Goal: Information Seeking & Learning: Learn about a topic

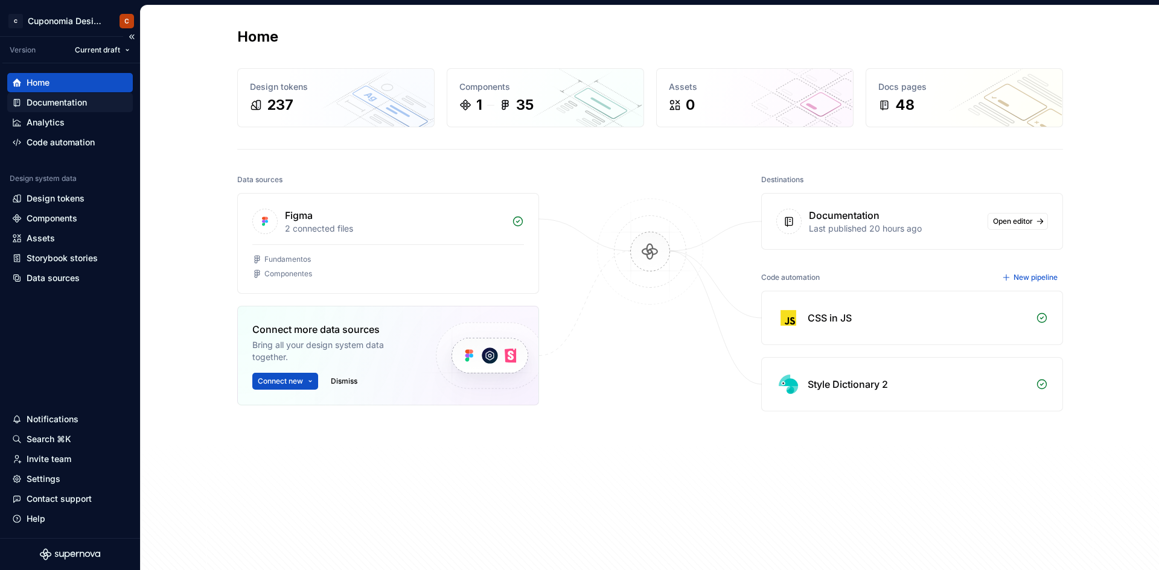
click at [60, 105] on div "Documentation" at bounding box center [57, 103] width 60 height 12
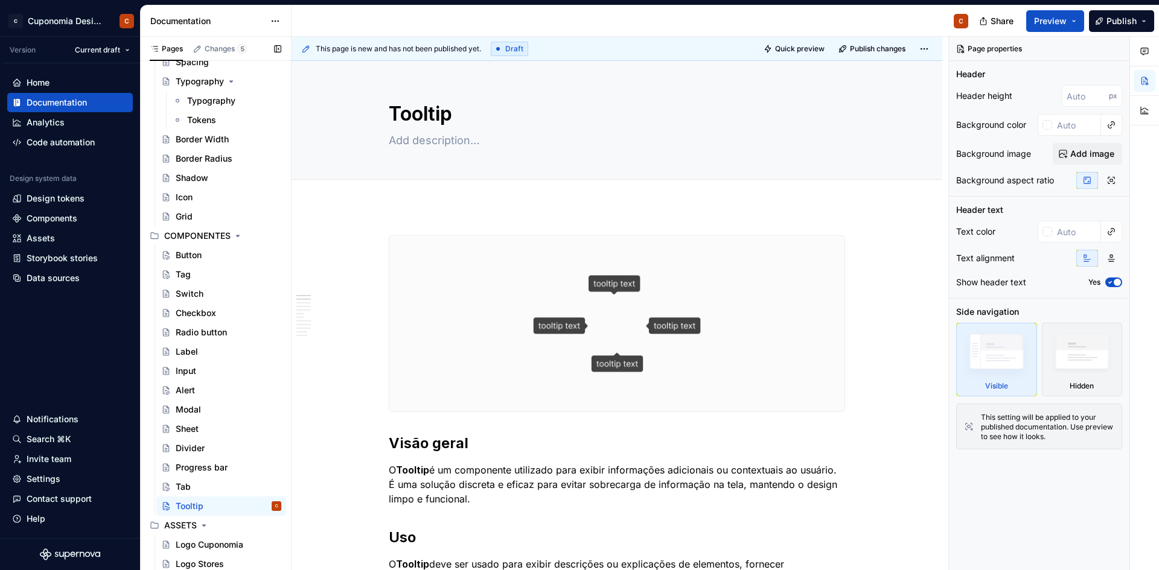
scroll to position [692, 0]
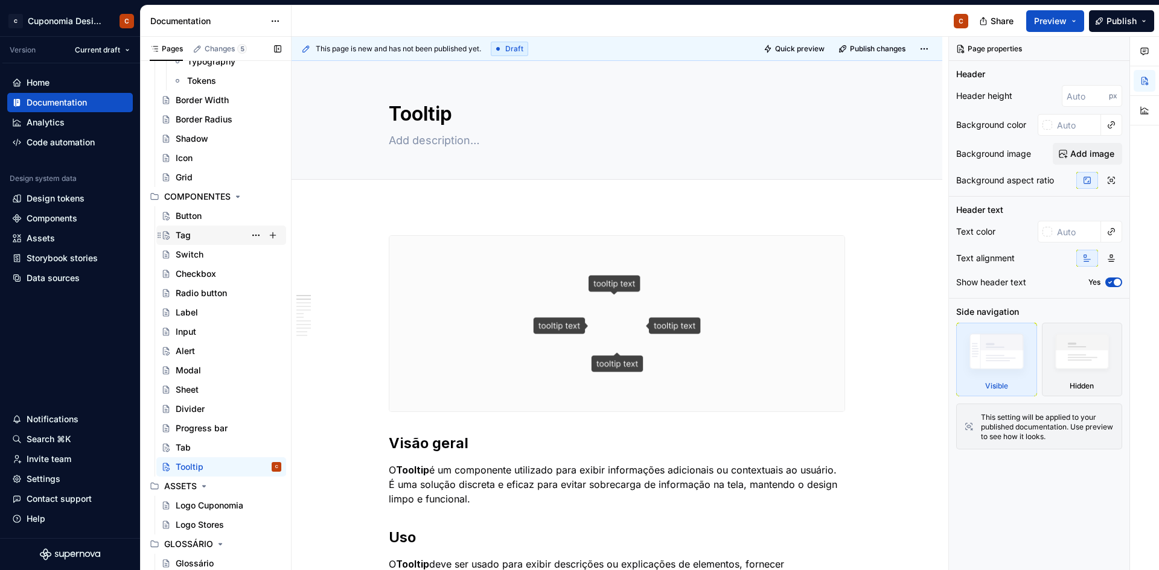
click at [218, 237] on div "Tag" at bounding box center [229, 235] width 106 height 17
click at [208, 229] on div "Tag" at bounding box center [229, 235] width 106 height 17
click at [188, 234] on div "Tag" at bounding box center [183, 235] width 15 height 12
click at [193, 237] on div "Tag" at bounding box center [229, 235] width 106 height 17
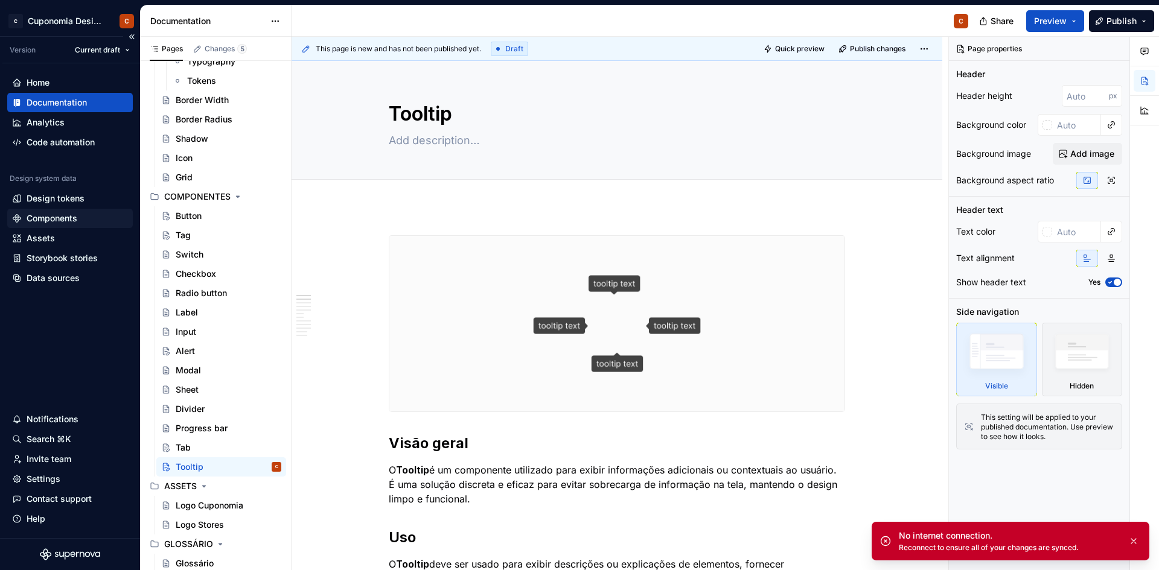
type textarea "*"
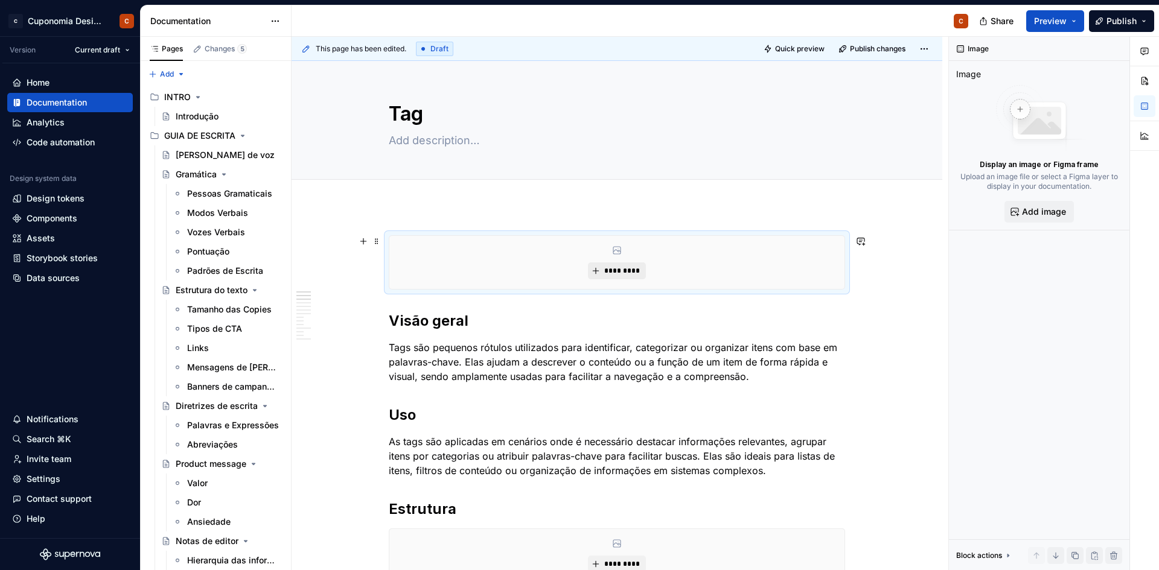
click at [606, 268] on span "*********" at bounding box center [621, 271] width 37 height 10
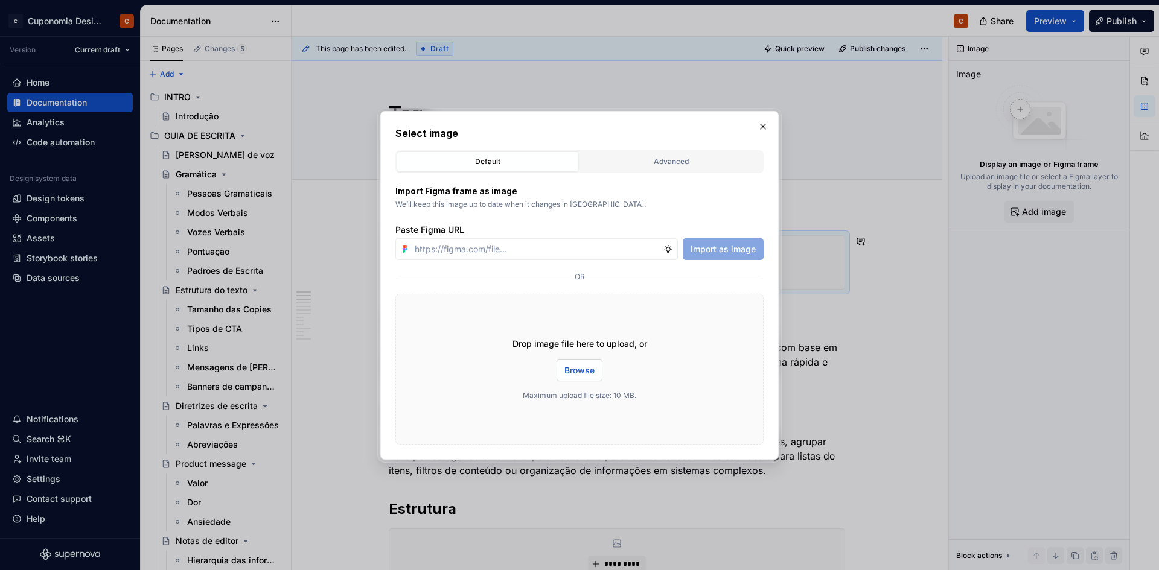
click at [572, 374] on span "Browse" at bounding box center [579, 371] width 30 height 12
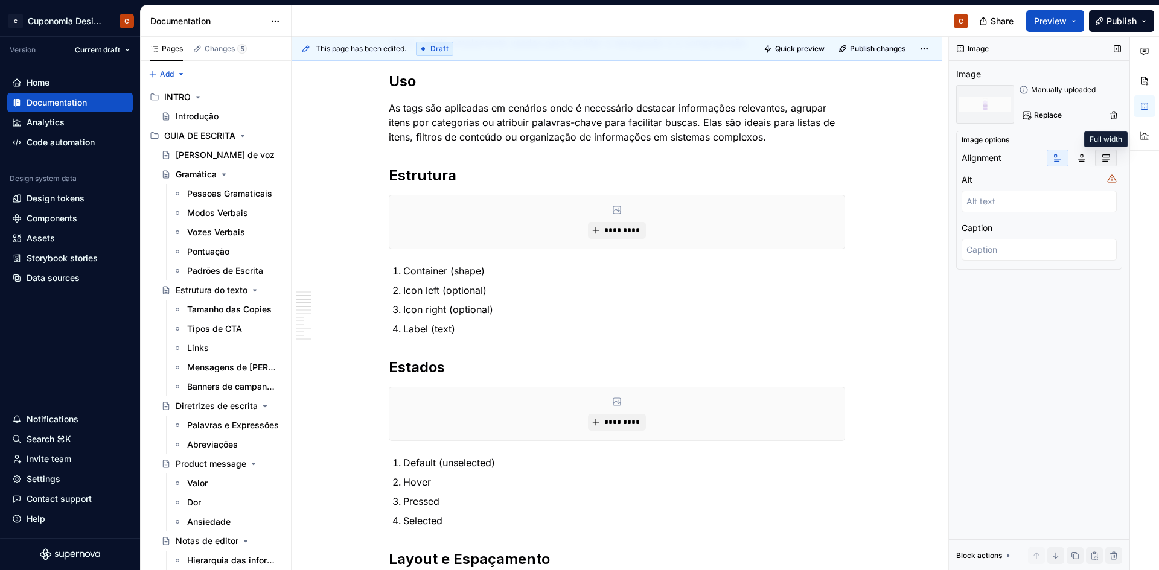
click at [1109, 158] on icon "button" at bounding box center [1106, 158] width 10 height 10
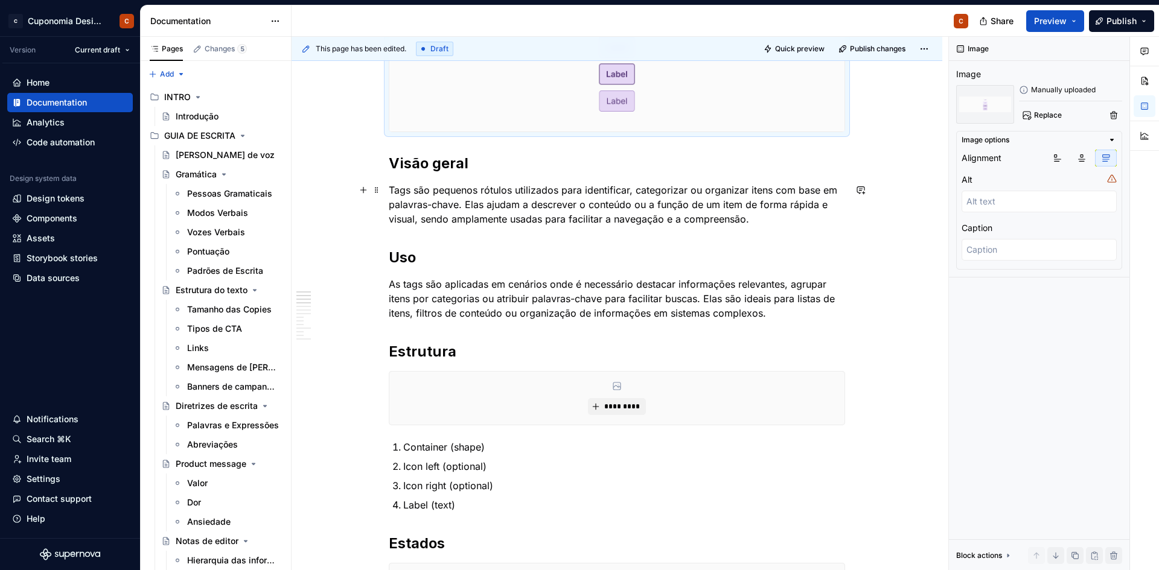
scroll to position [380, 0]
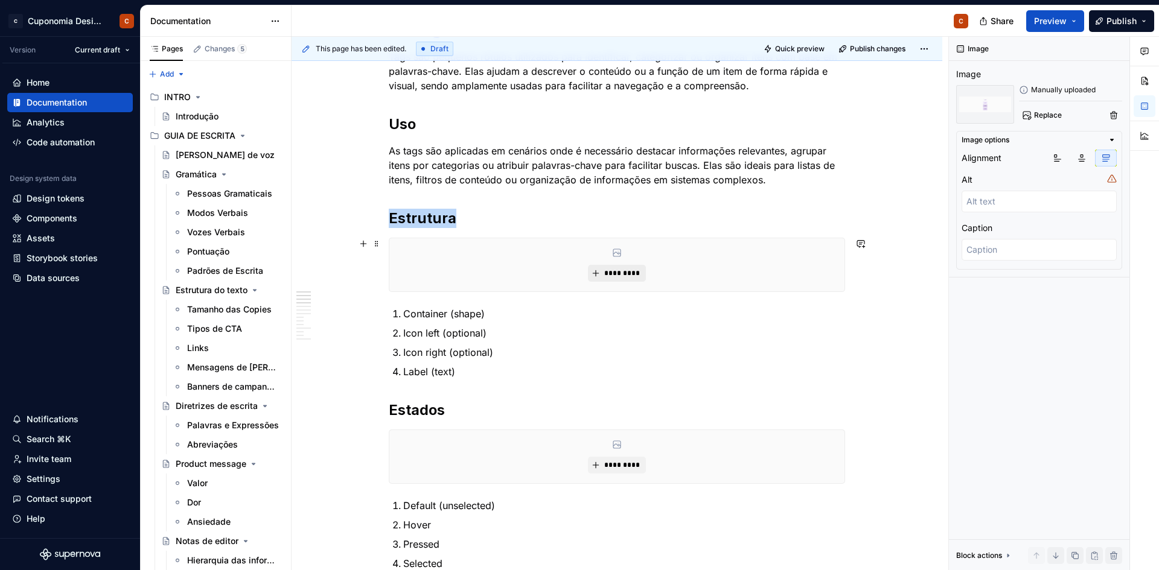
click at [619, 273] on span "*********" at bounding box center [621, 274] width 37 height 10
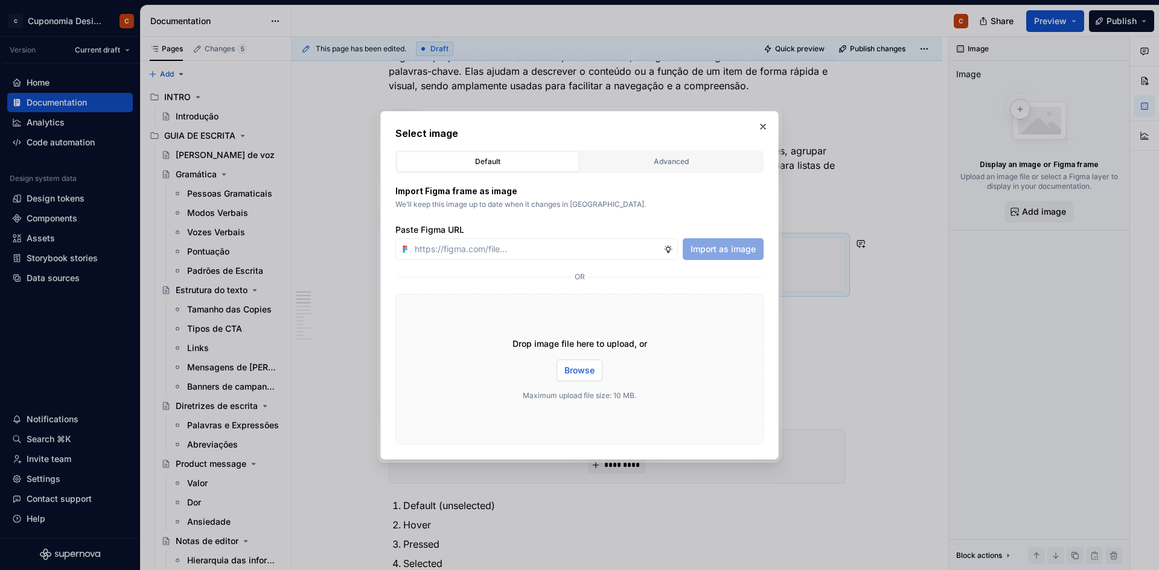
click at [593, 363] on button "Browse" at bounding box center [579, 371] width 46 height 22
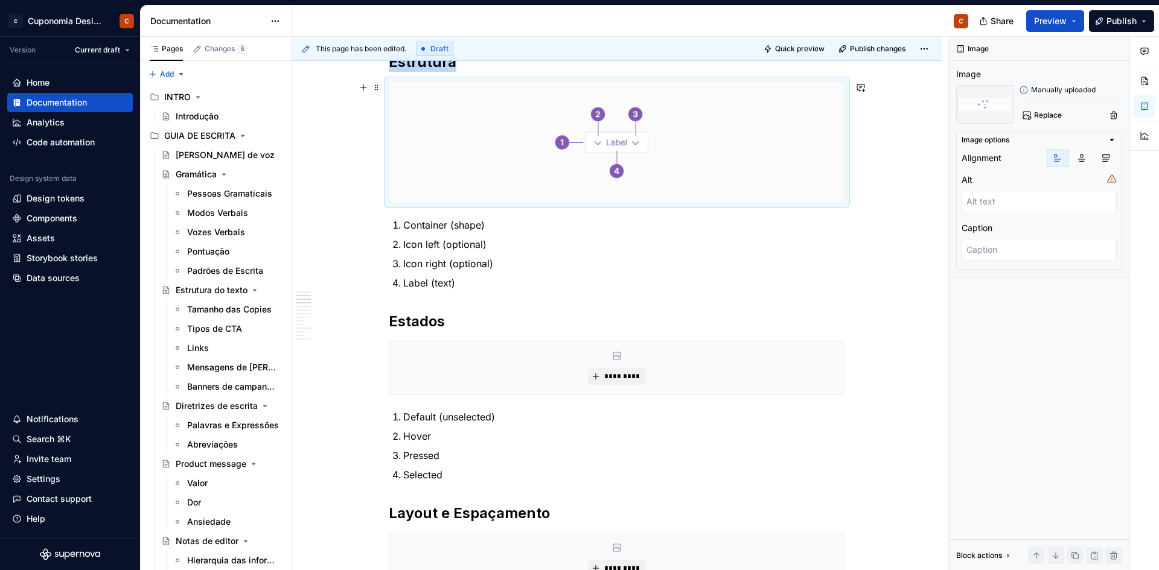
scroll to position [561, 0]
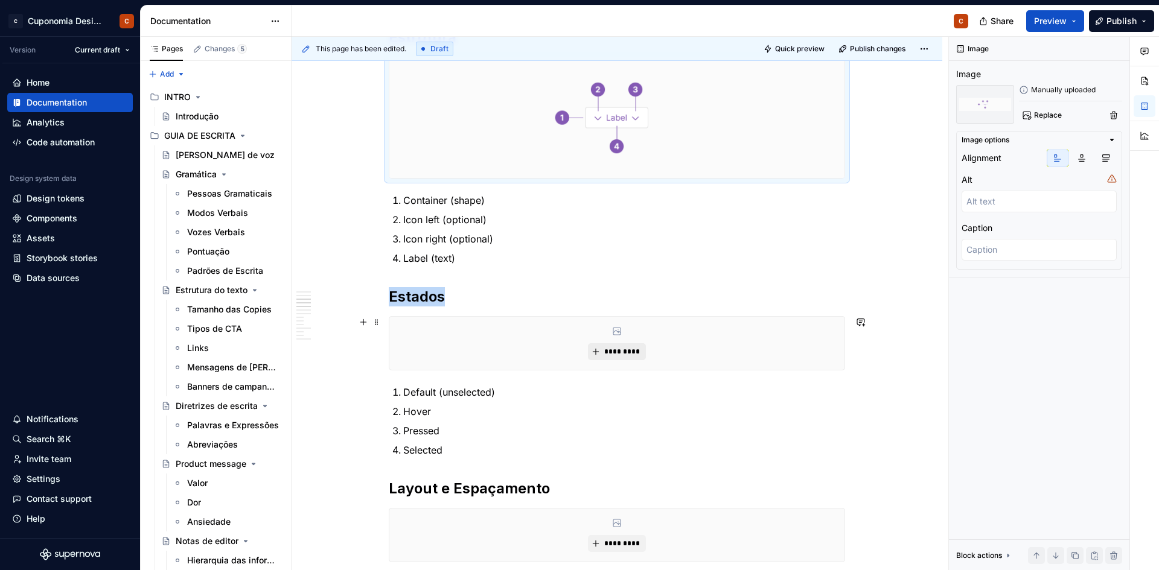
click at [607, 353] on span "*********" at bounding box center [621, 352] width 37 height 10
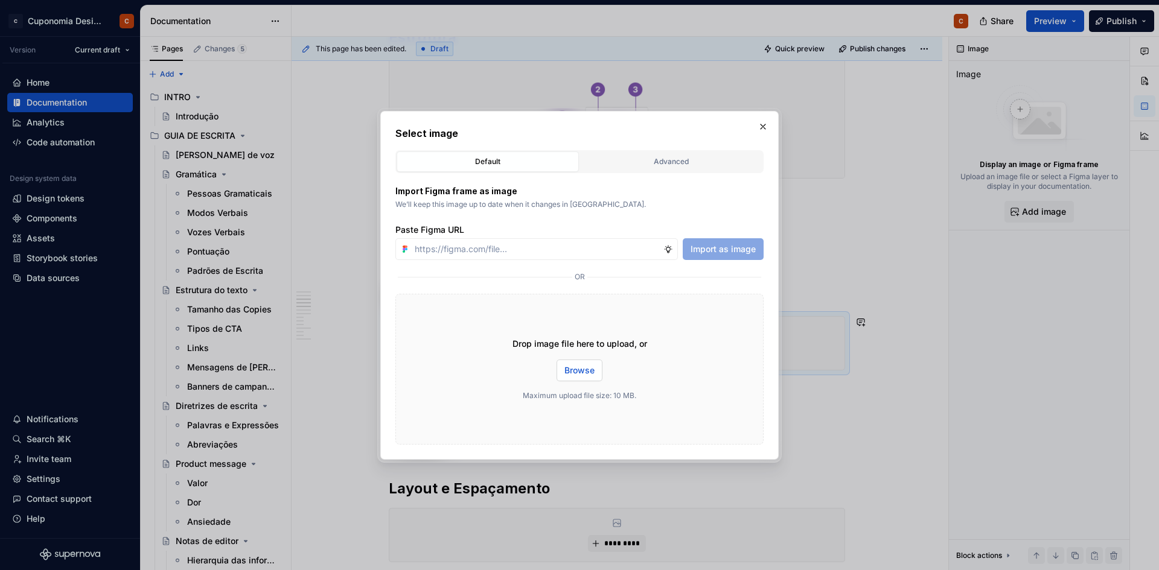
click at [583, 365] on span "Browse" at bounding box center [579, 371] width 30 height 12
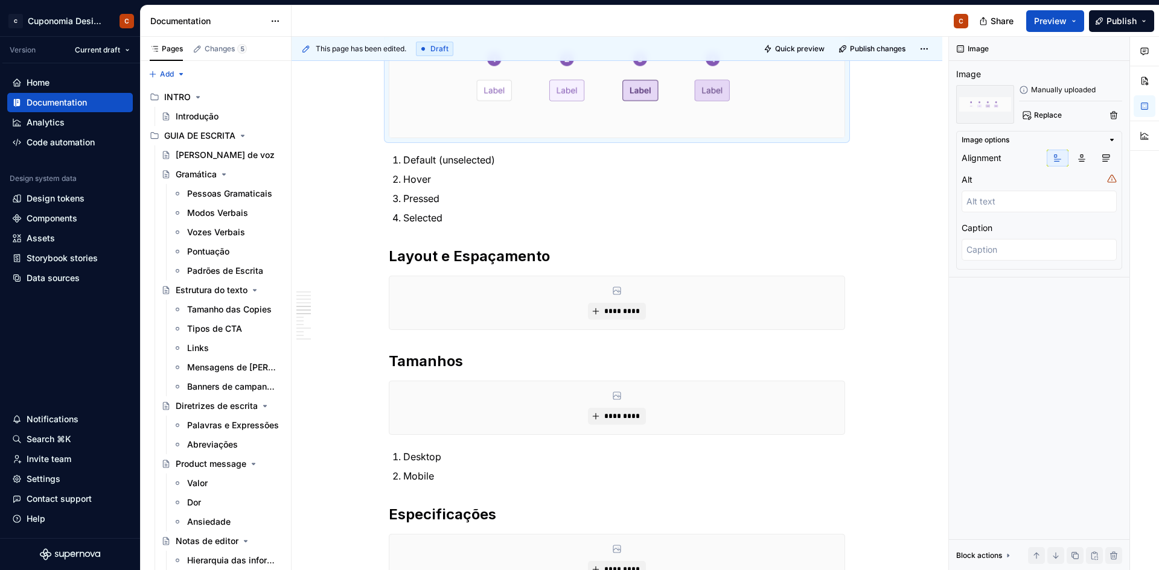
scroll to position [862, 0]
click at [620, 311] on span "*********" at bounding box center [621, 311] width 37 height 10
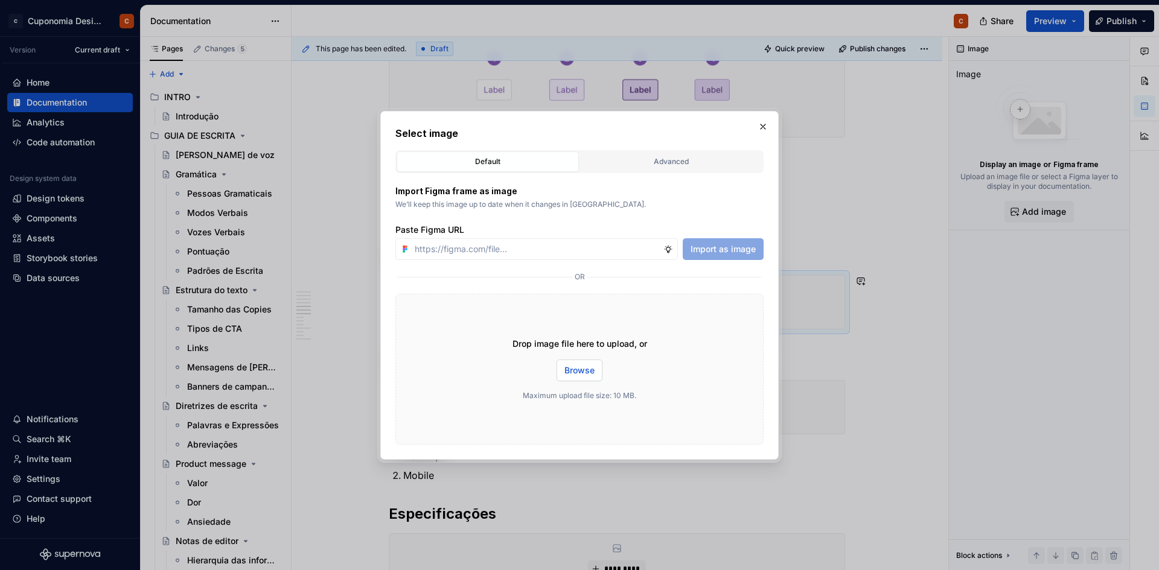
click at [575, 368] on span "Browse" at bounding box center [579, 371] width 30 height 12
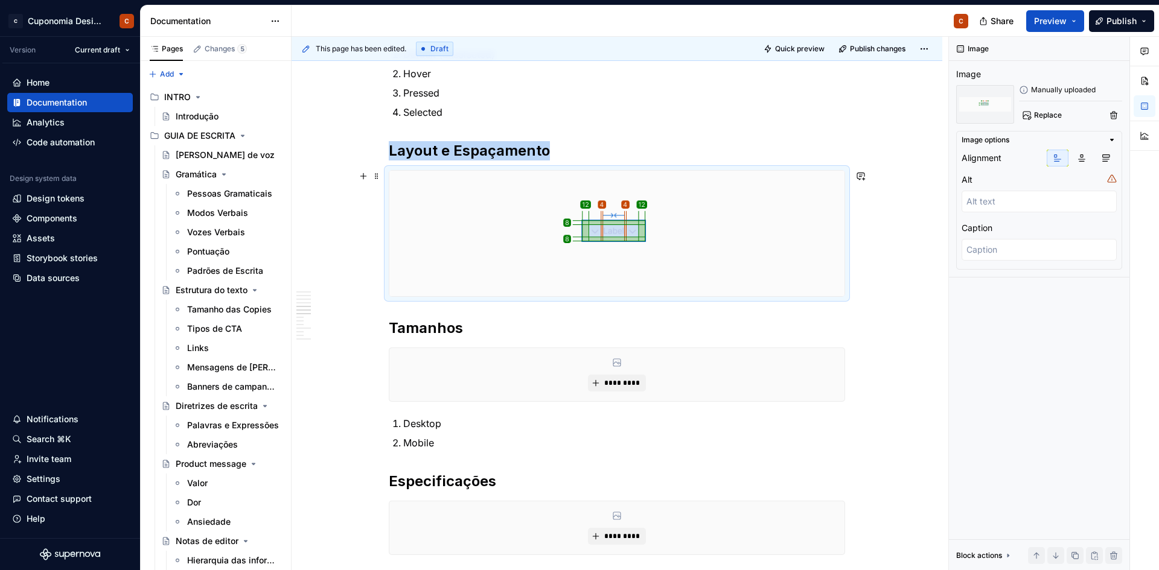
scroll to position [983, 0]
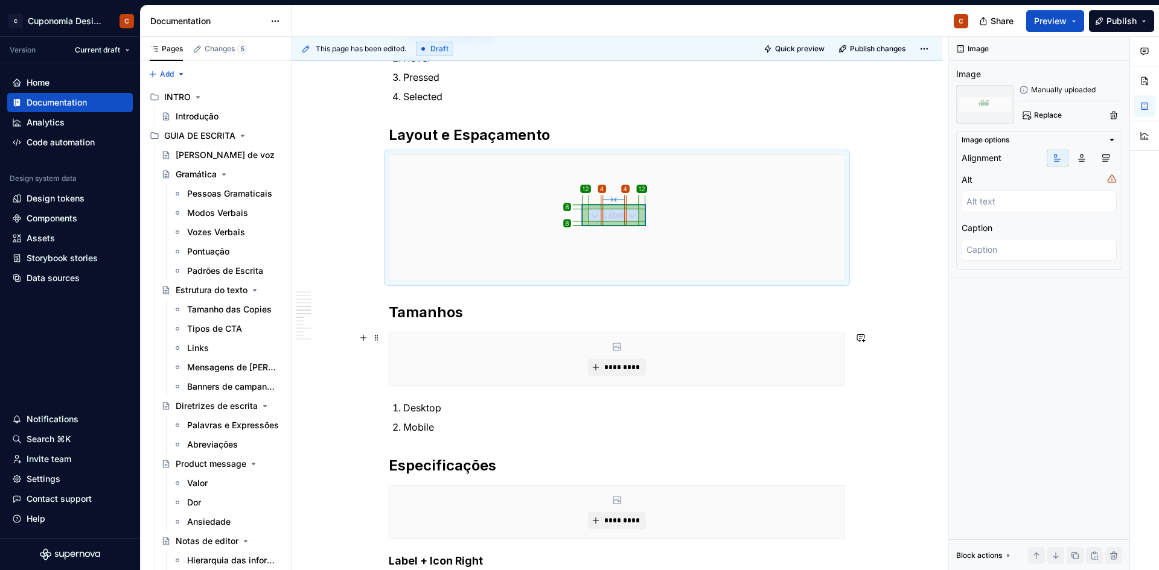
click at [607, 357] on div "*********" at bounding box center [616, 359] width 455 height 53
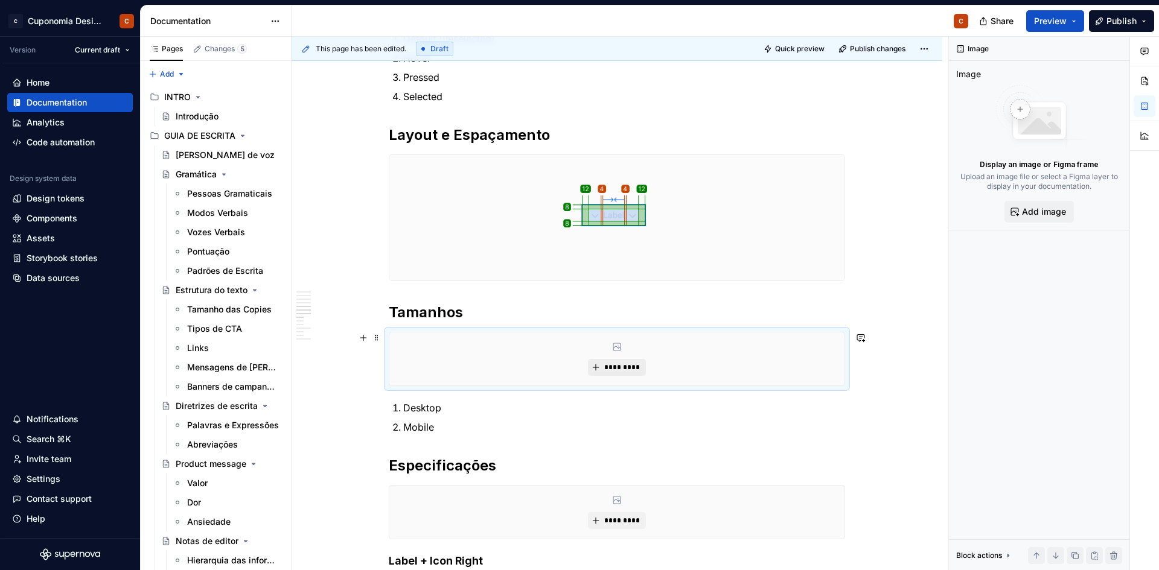
click at [609, 363] on span "*********" at bounding box center [621, 368] width 37 height 10
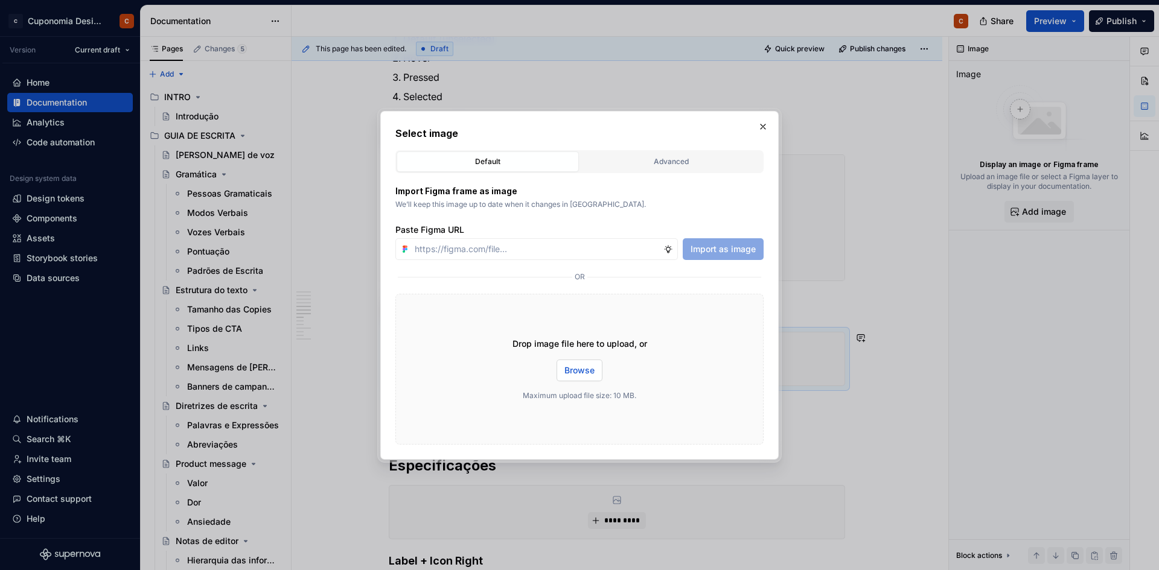
click at [588, 364] on button "Browse" at bounding box center [579, 371] width 46 height 22
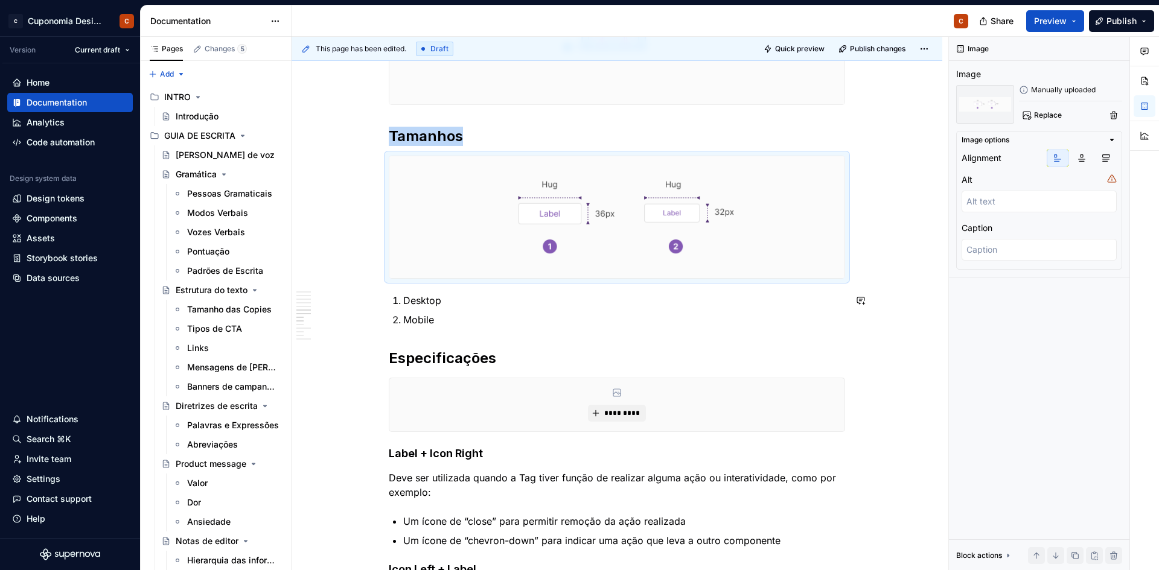
scroll to position [1164, 0]
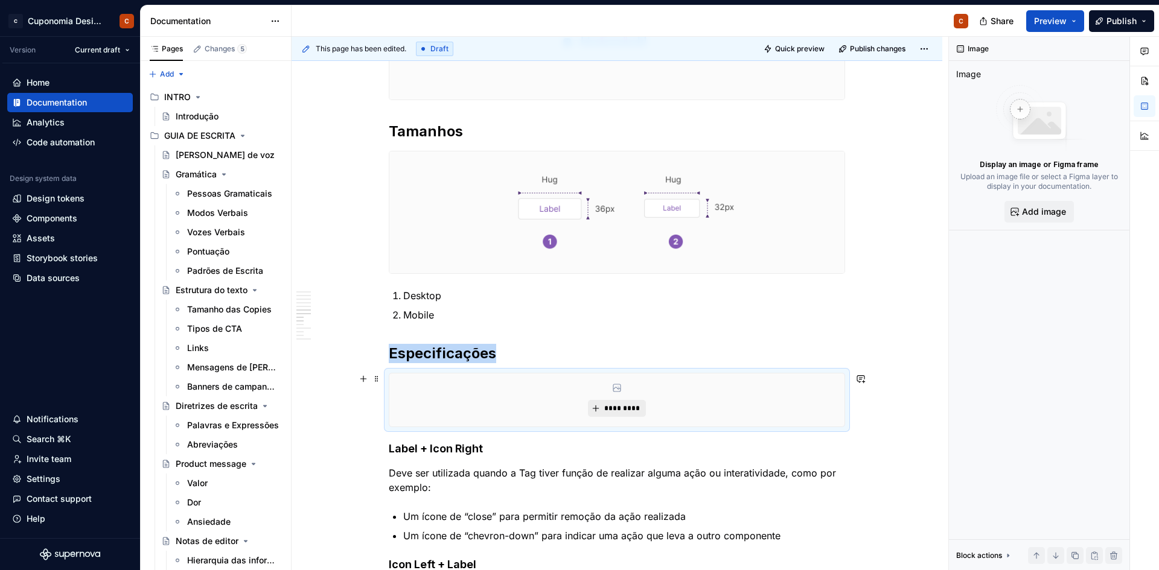
click at [613, 406] on span "*********" at bounding box center [621, 409] width 37 height 10
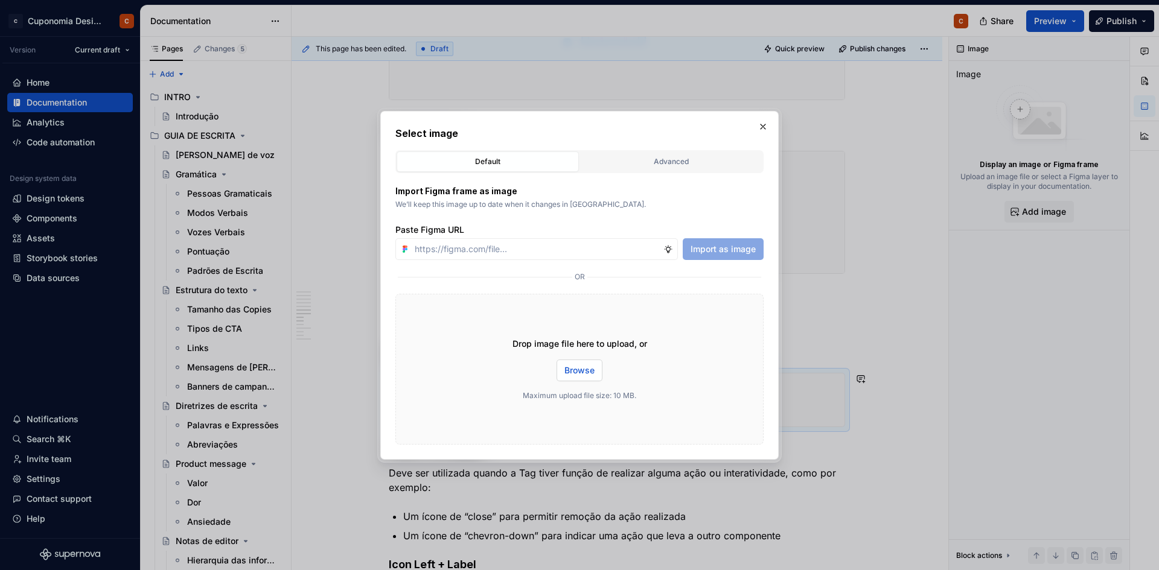
click at [584, 370] on span "Browse" at bounding box center [579, 371] width 30 height 12
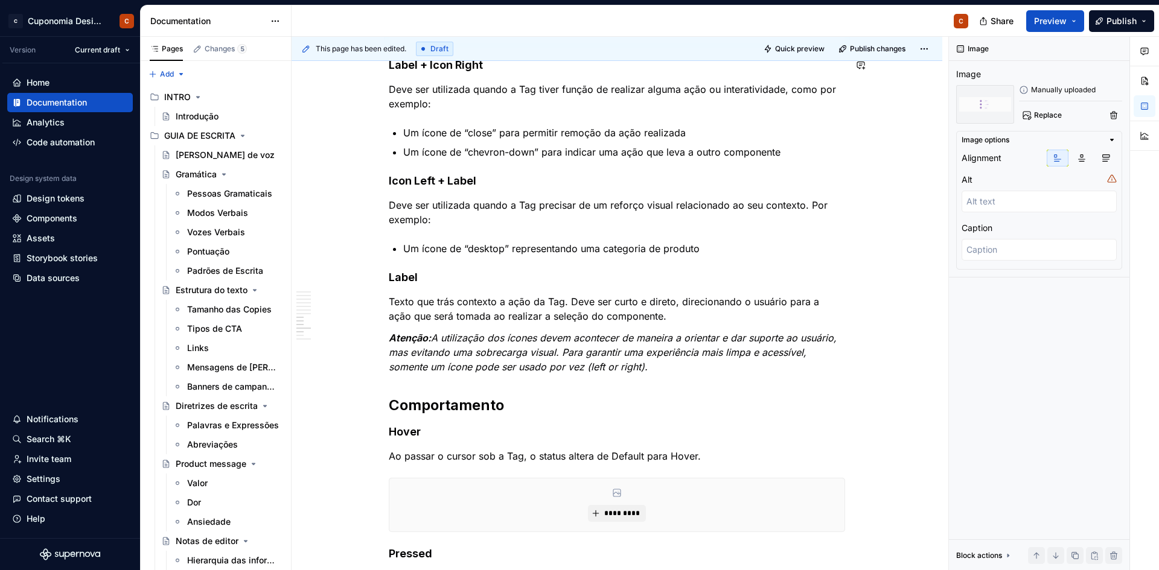
scroll to position [1707, 0]
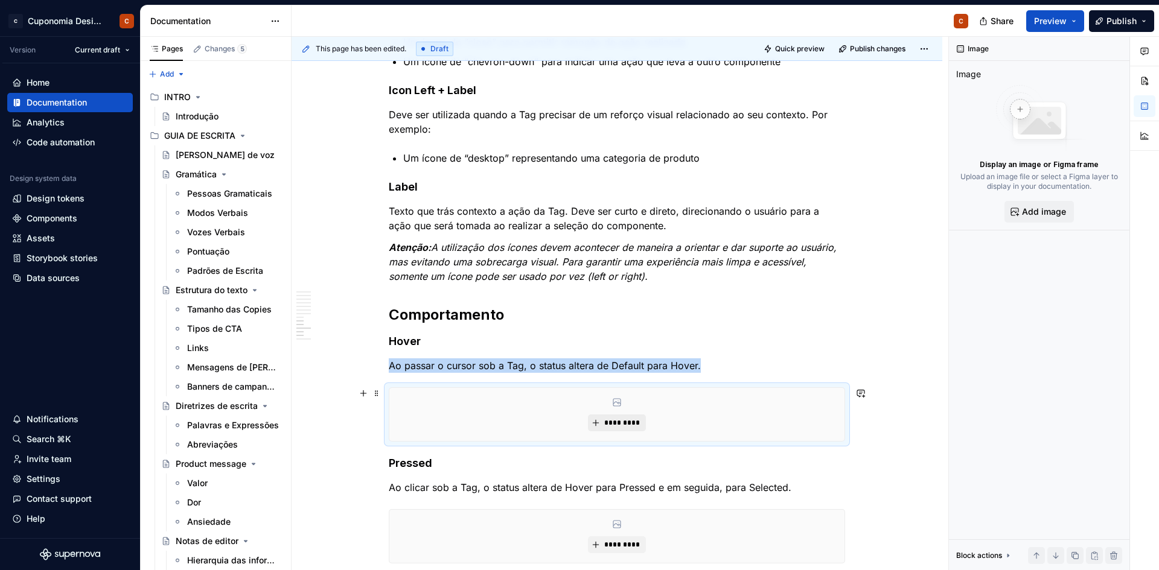
click at [609, 421] on span "*********" at bounding box center [621, 423] width 37 height 10
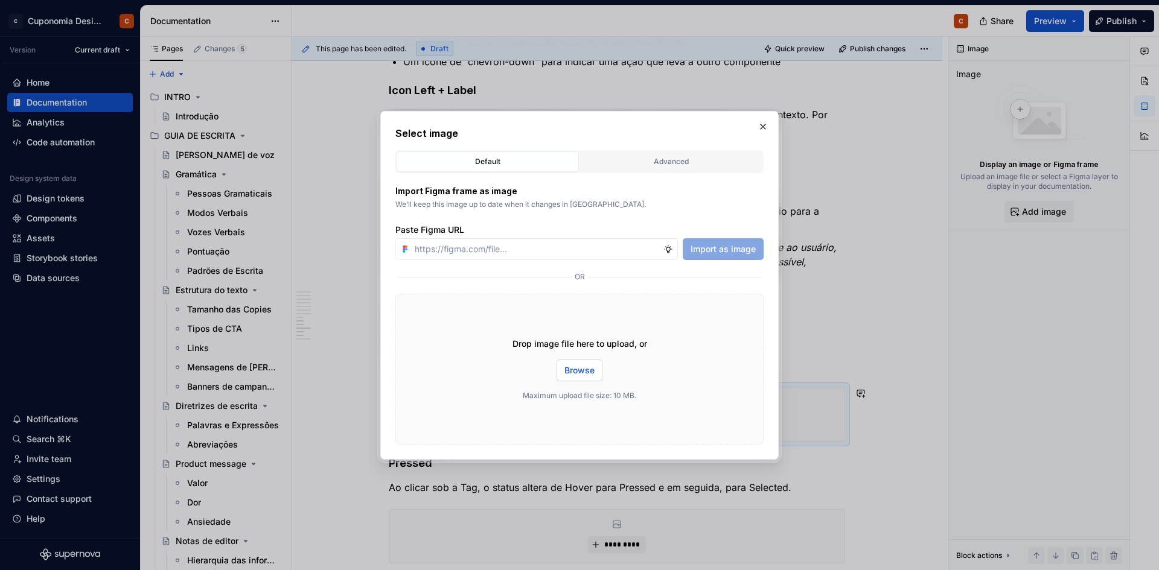
click at [573, 374] on span "Browse" at bounding box center [579, 371] width 30 height 12
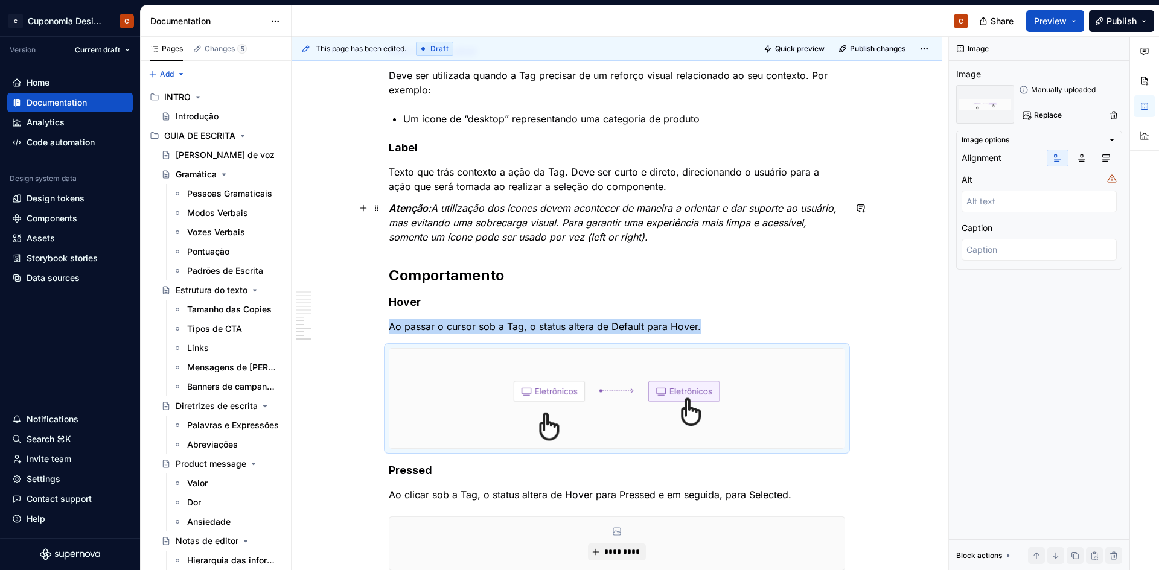
scroll to position [1828, 0]
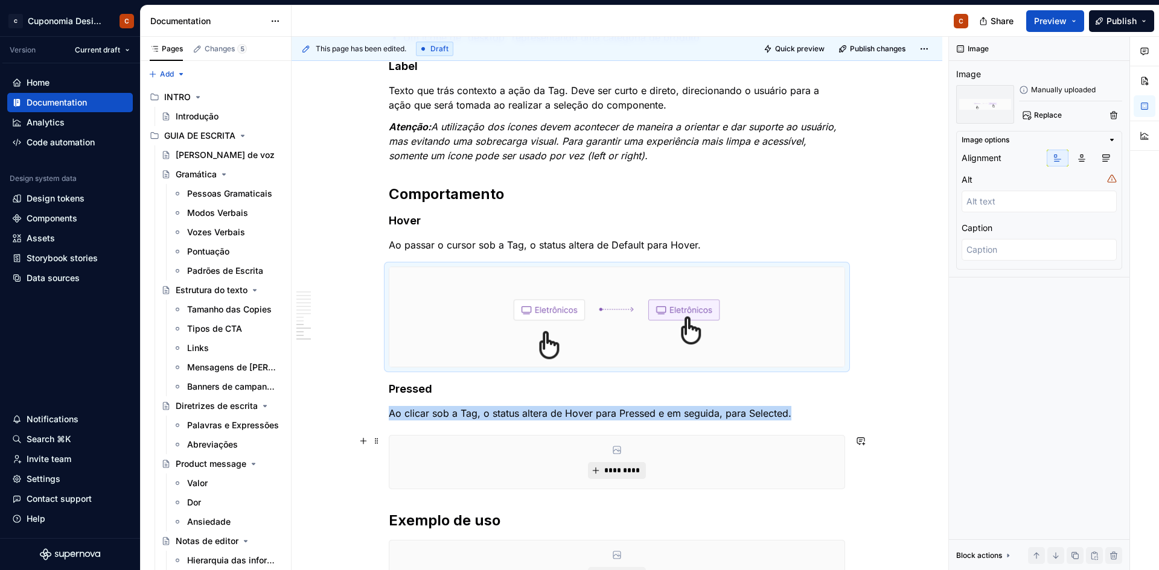
click at [609, 473] on span "*********" at bounding box center [621, 471] width 37 height 10
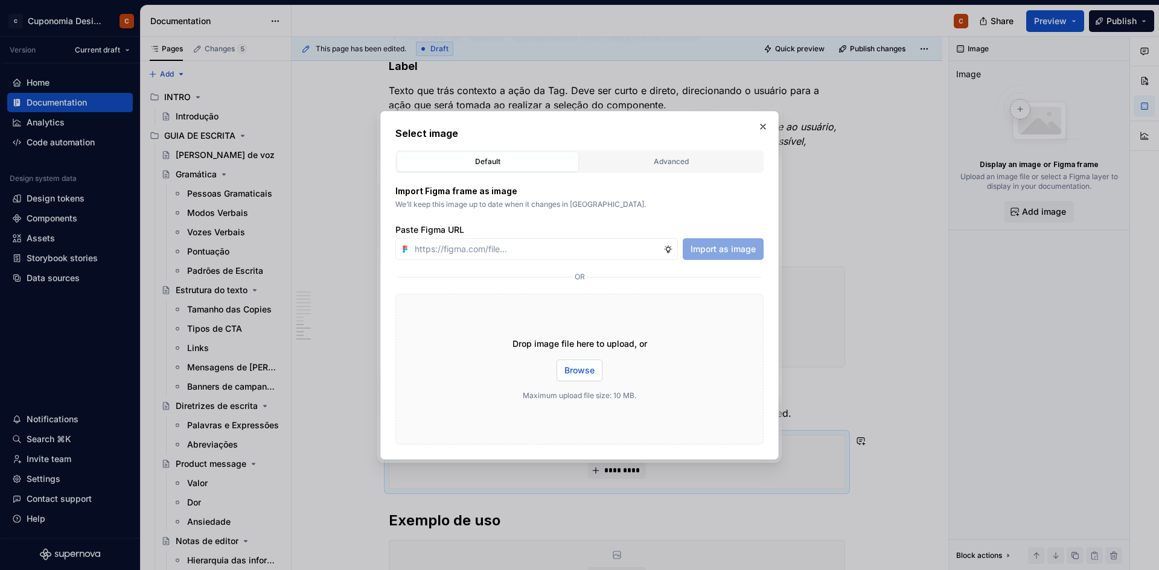
click at [600, 374] on button "Browse" at bounding box center [579, 371] width 46 height 22
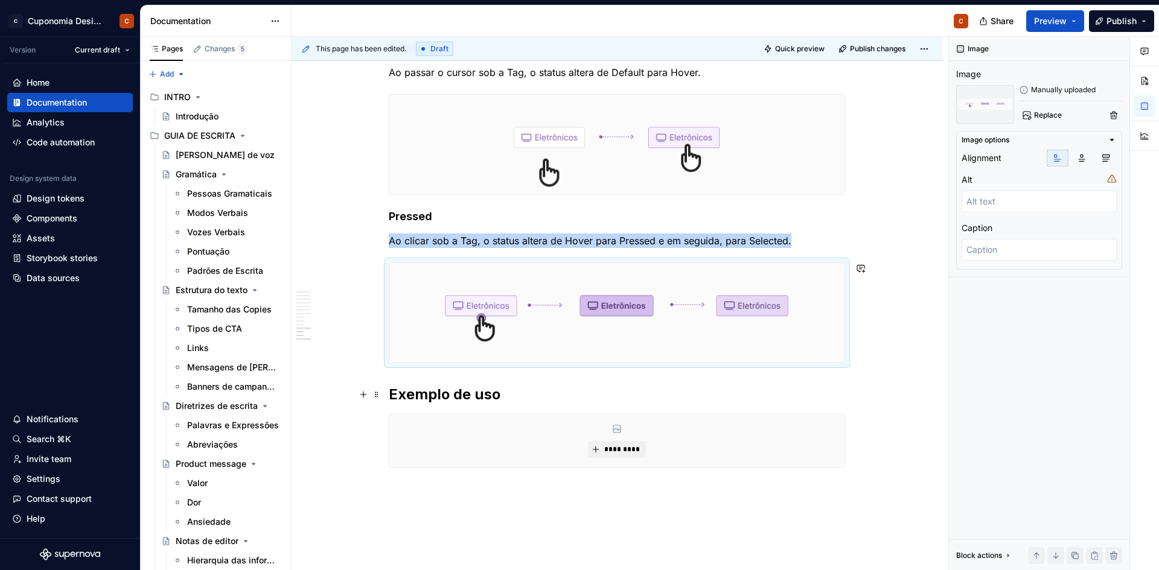
scroll to position [2009, 0]
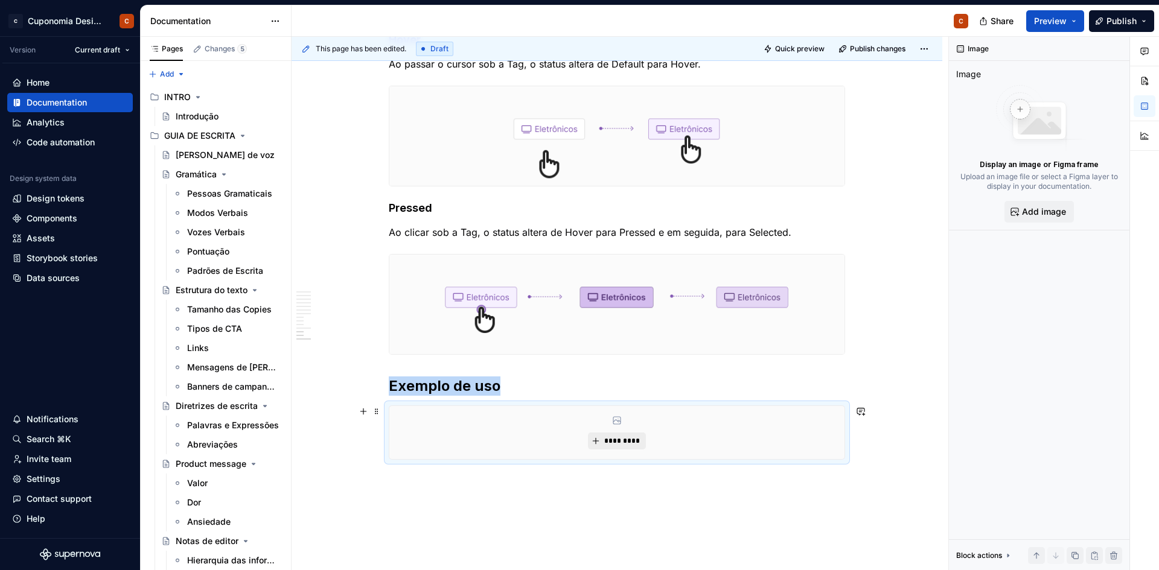
click at [605, 446] on button "*********" at bounding box center [616, 441] width 57 height 17
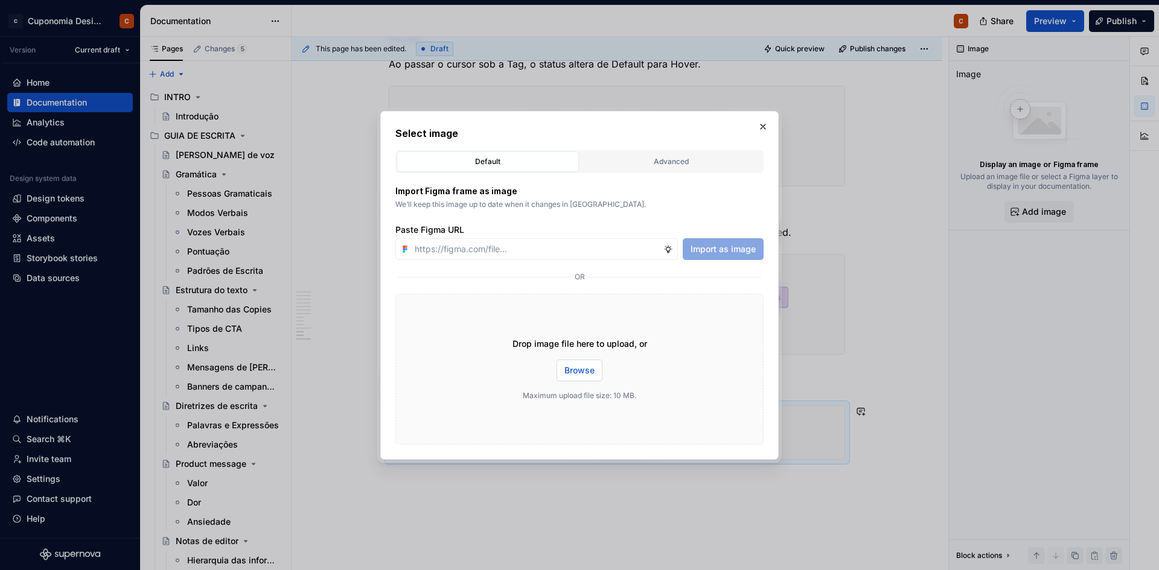
click at [578, 378] on button "Browse" at bounding box center [579, 371] width 46 height 22
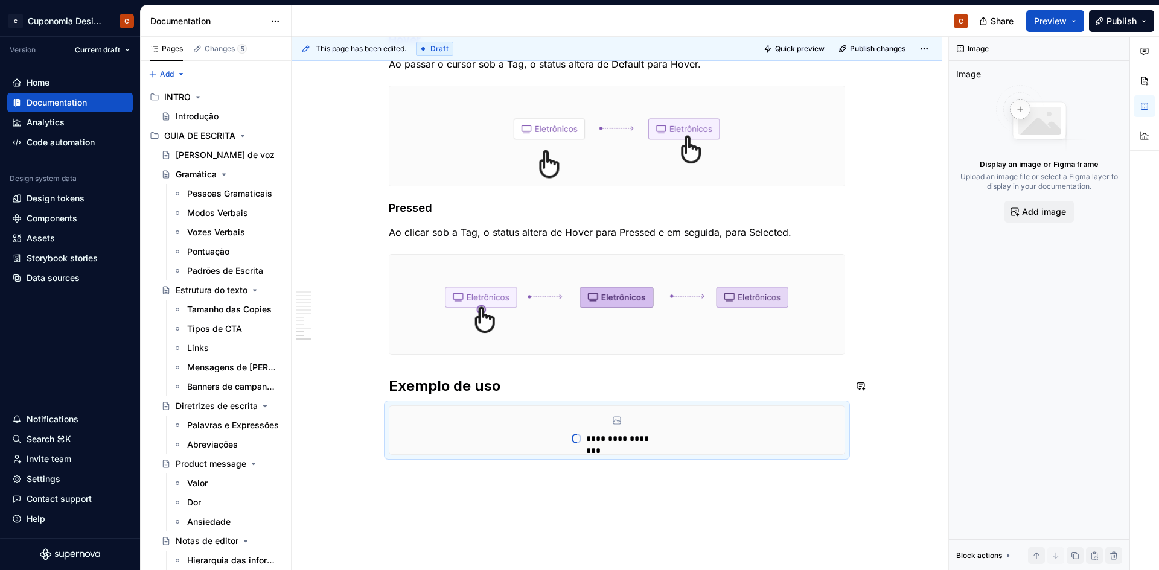
type textarea "*"
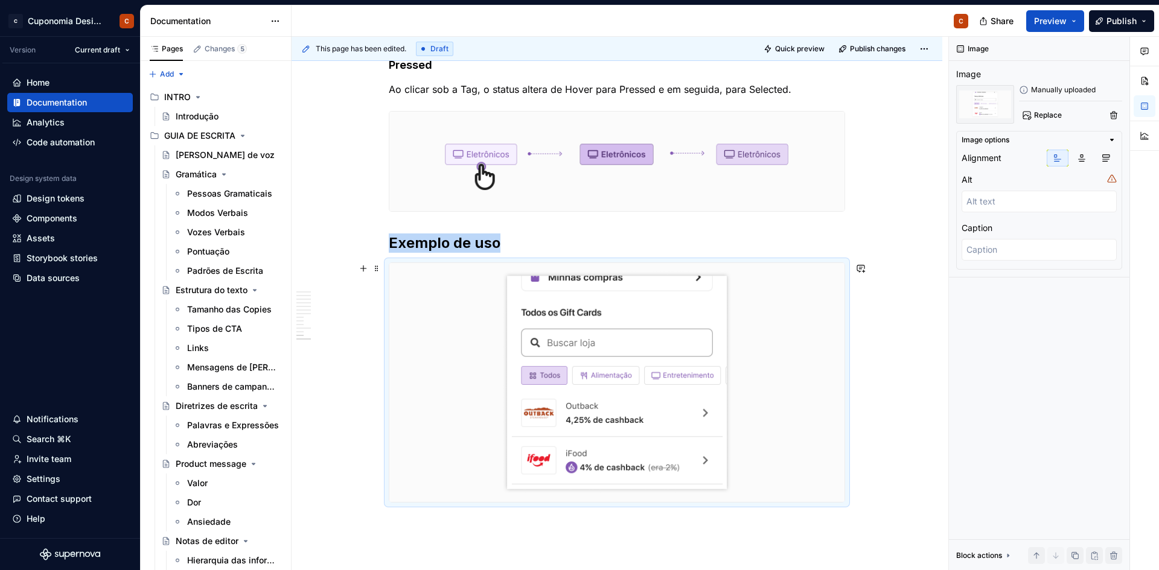
scroll to position [2269, 0]
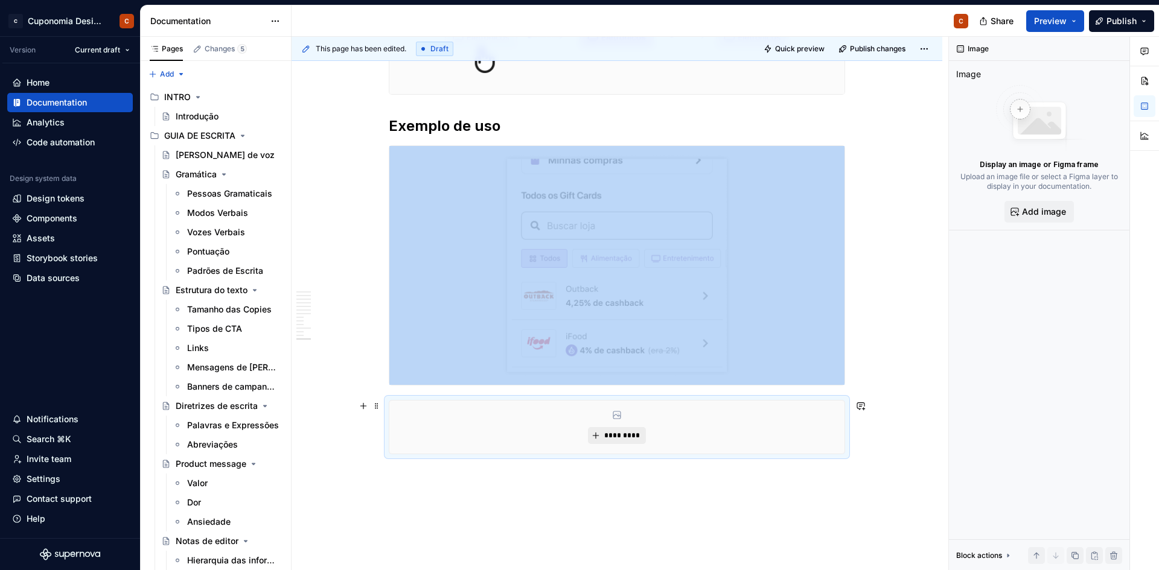
click at [617, 429] on button "*********" at bounding box center [616, 435] width 57 height 17
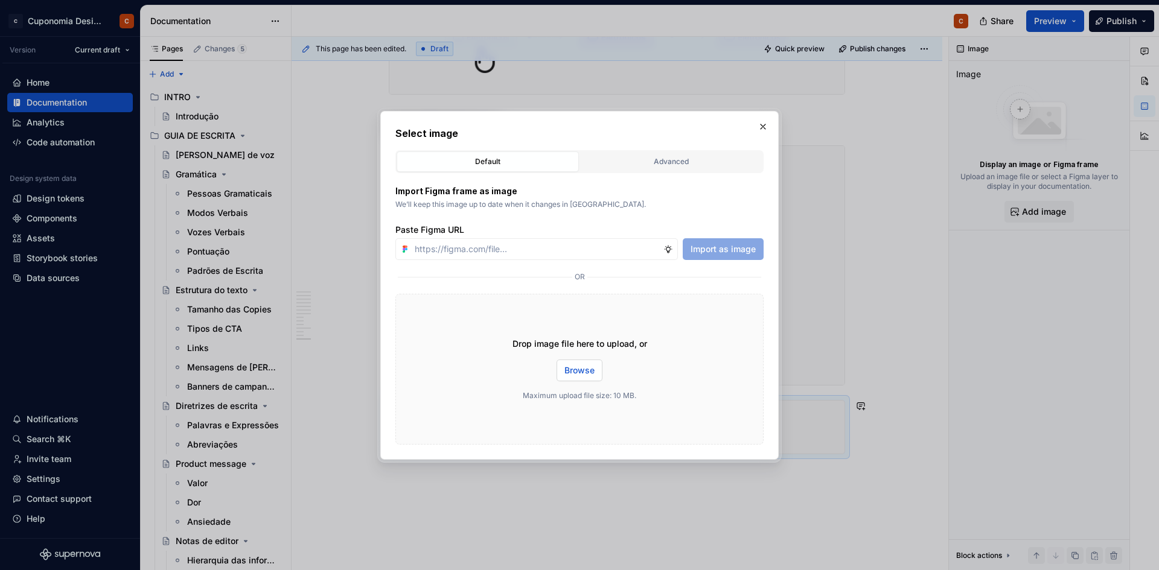
click at [591, 364] on button "Browse" at bounding box center [579, 371] width 46 height 22
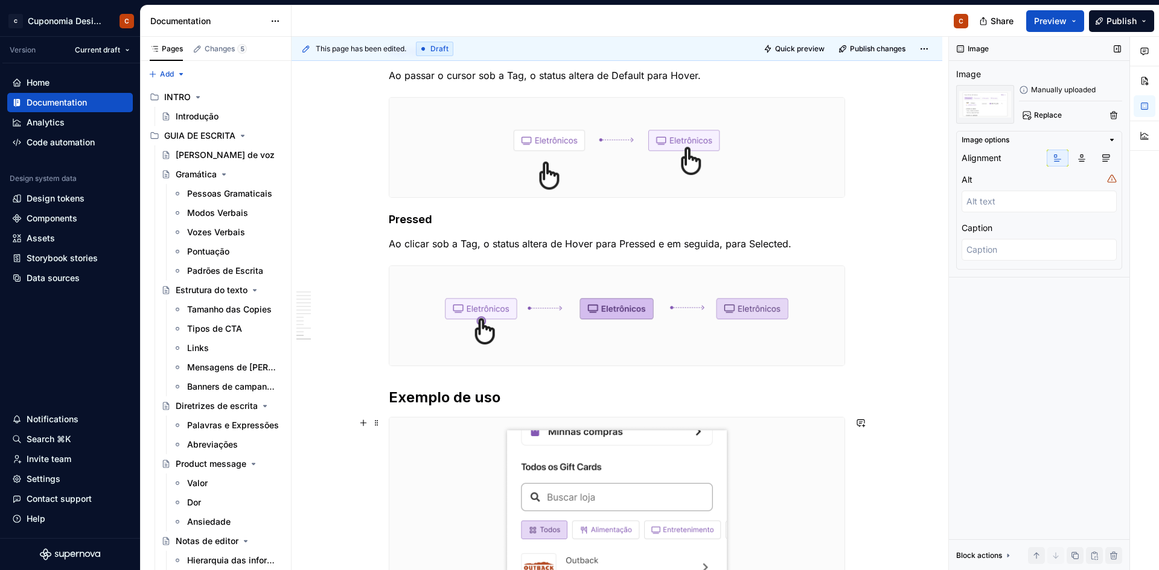
scroll to position [1726, 0]
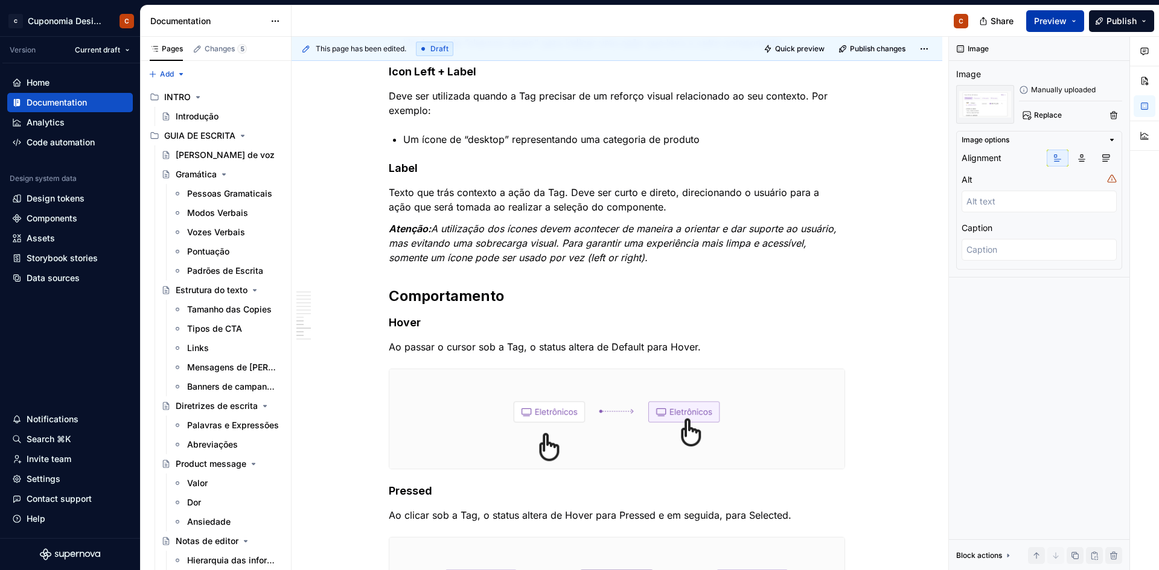
click at [1055, 14] on button "Preview" at bounding box center [1055, 21] width 58 height 22
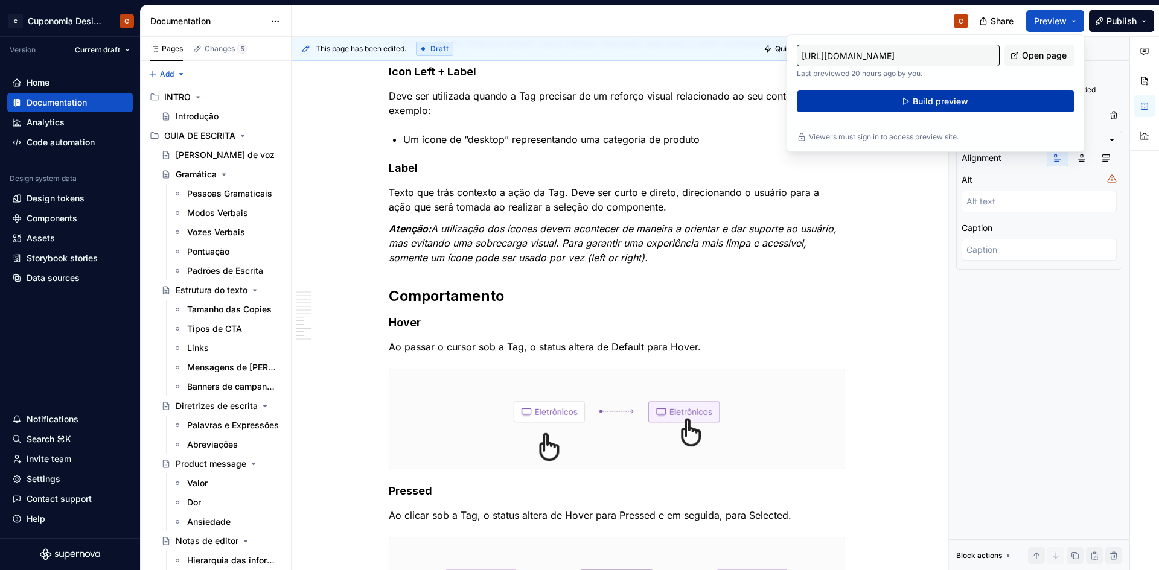
click at [970, 100] on button "Build preview" at bounding box center [936, 102] width 278 height 22
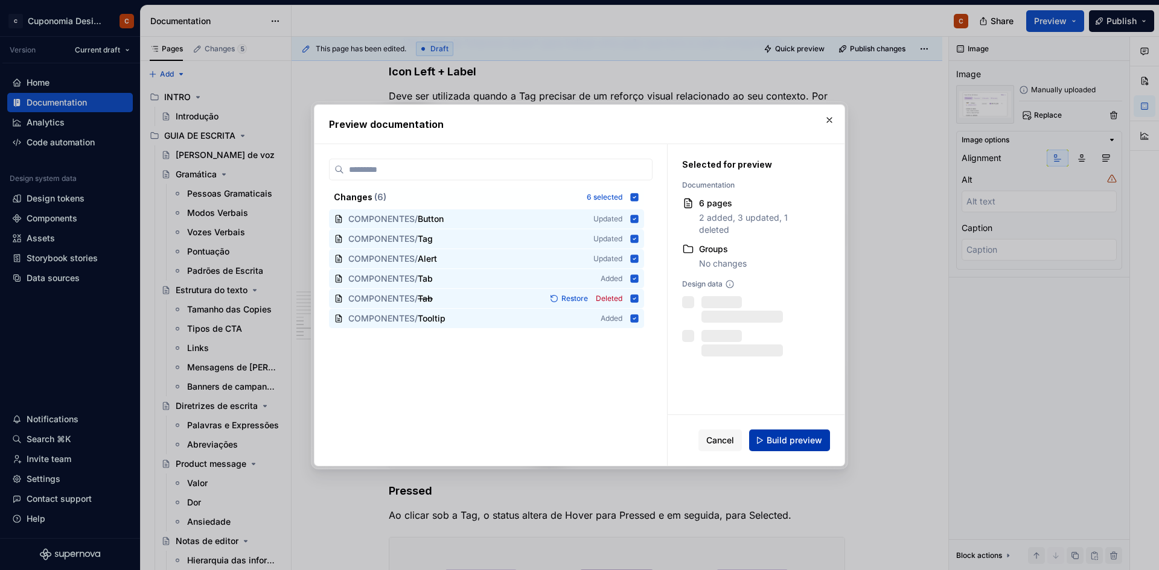
click at [779, 433] on button "Build preview" at bounding box center [789, 441] width 81 height 22
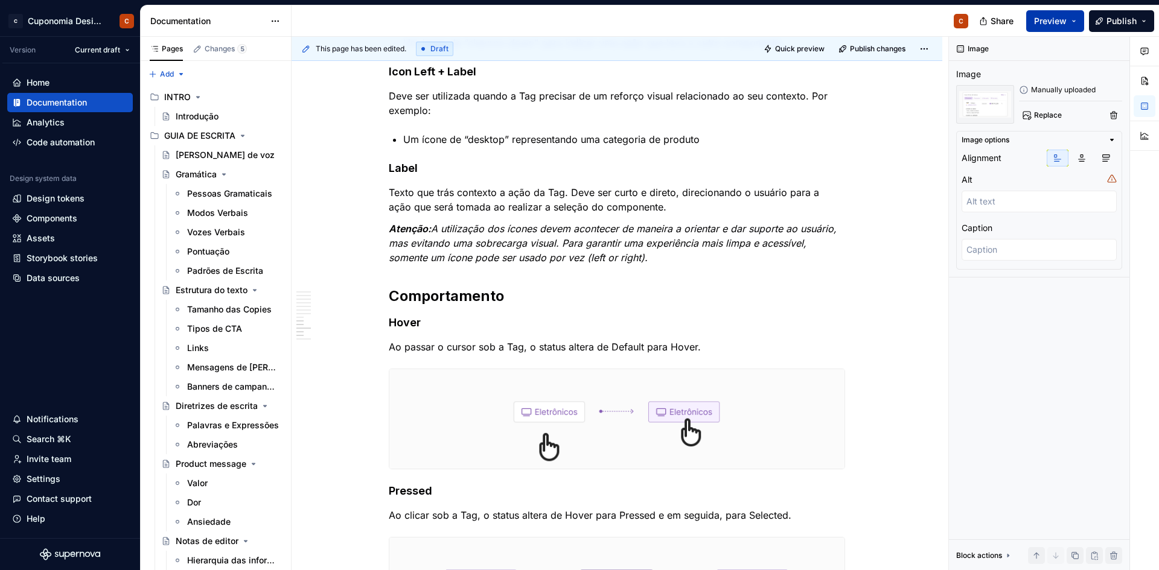
click at [1066, 13] on button "Preview" at bounding box center [1055, 21] width 58 height 22
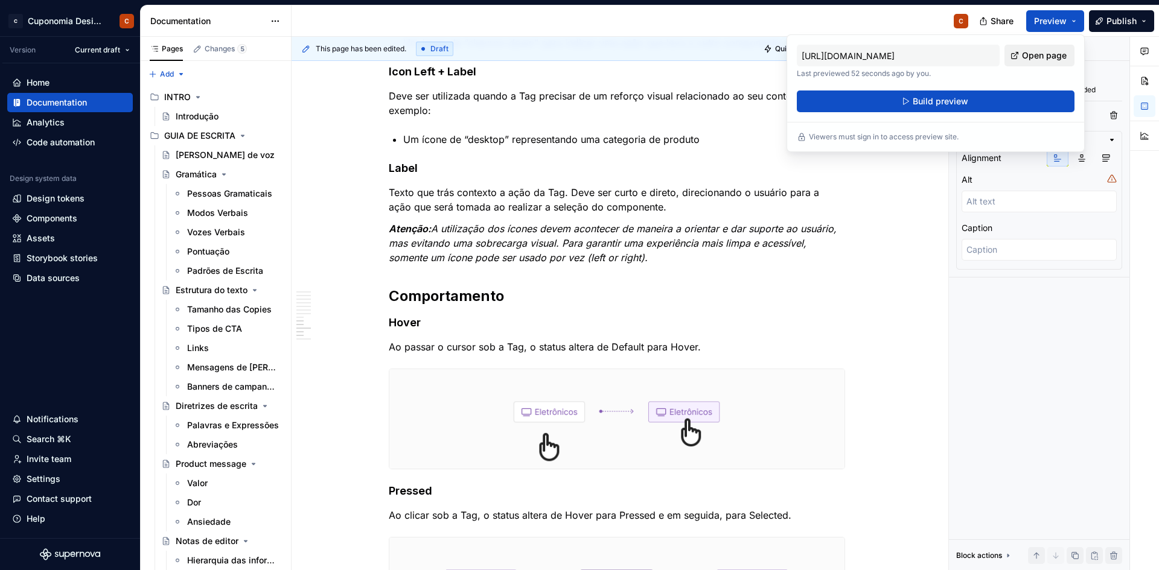
click at [1031, 58] on span "Open page" at bounding box center [1044, 55] width 45 height 12
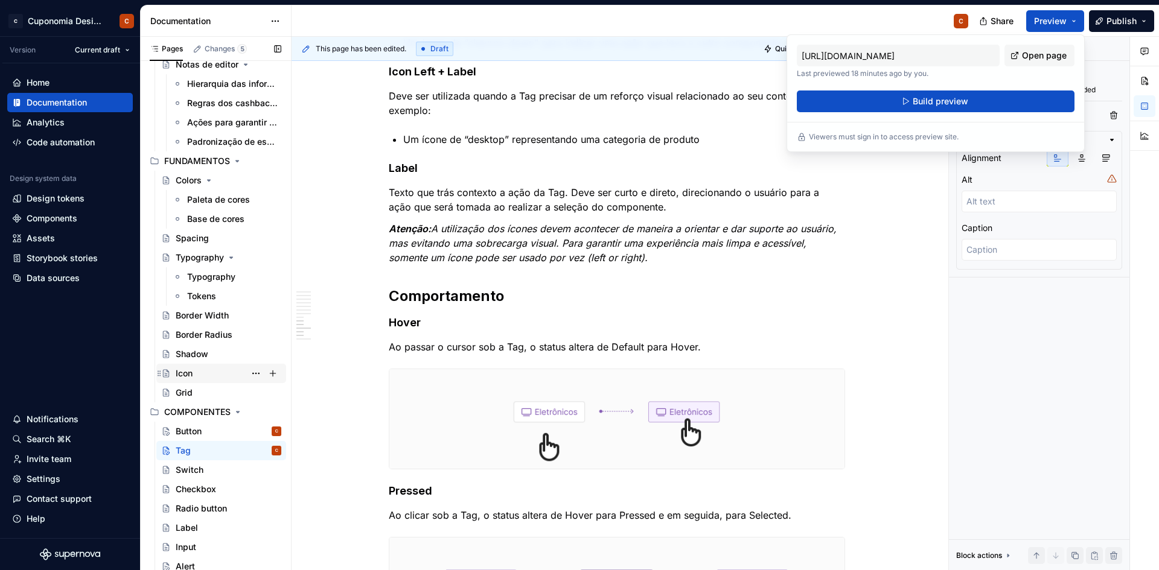
scroll to position [543, 0]
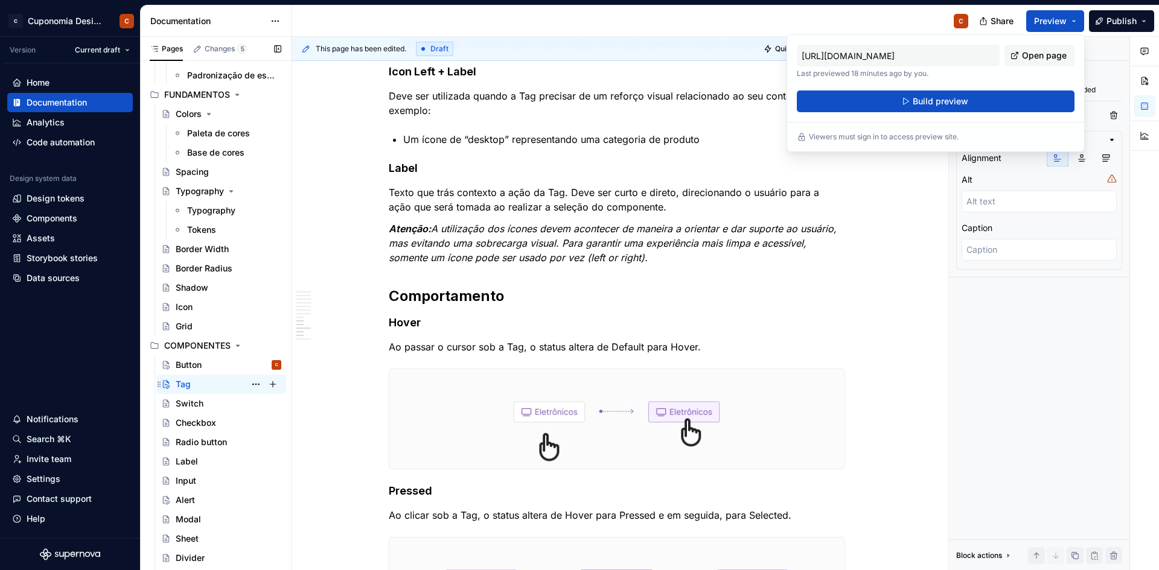
drag, startPoint x: 217, startPoint y: 361, endPoint x: 221, endPoint y: 377, distance: 16.8
click at [217, 361] on div "Button C" at bounding box center [229, 365] width 106 height 12
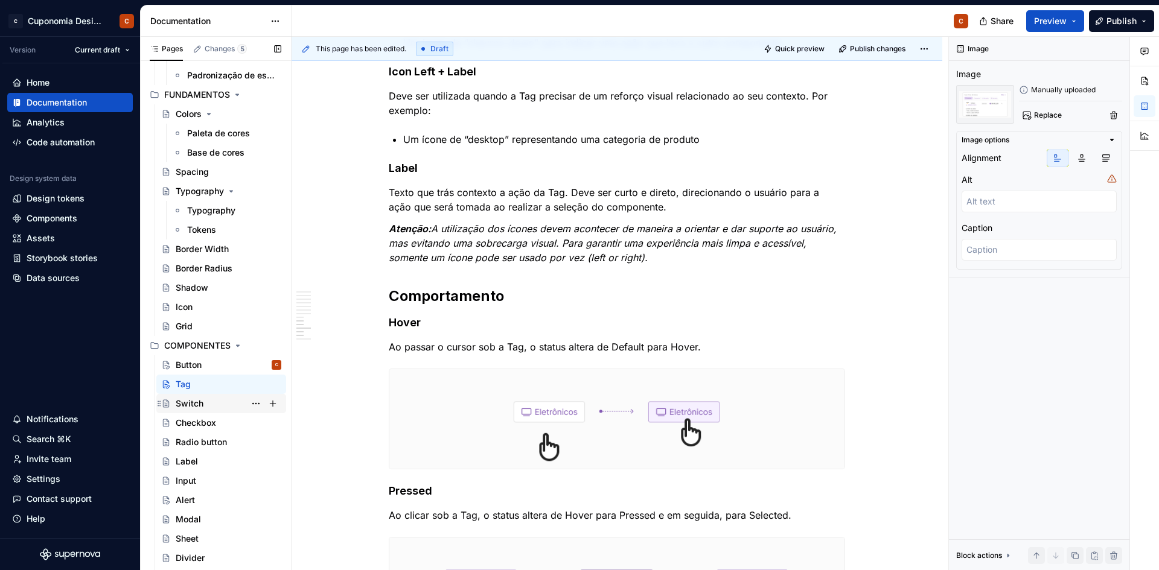
click at [221, 400] on div "Switch" at bounding box center [229, 403] width 106 height 17
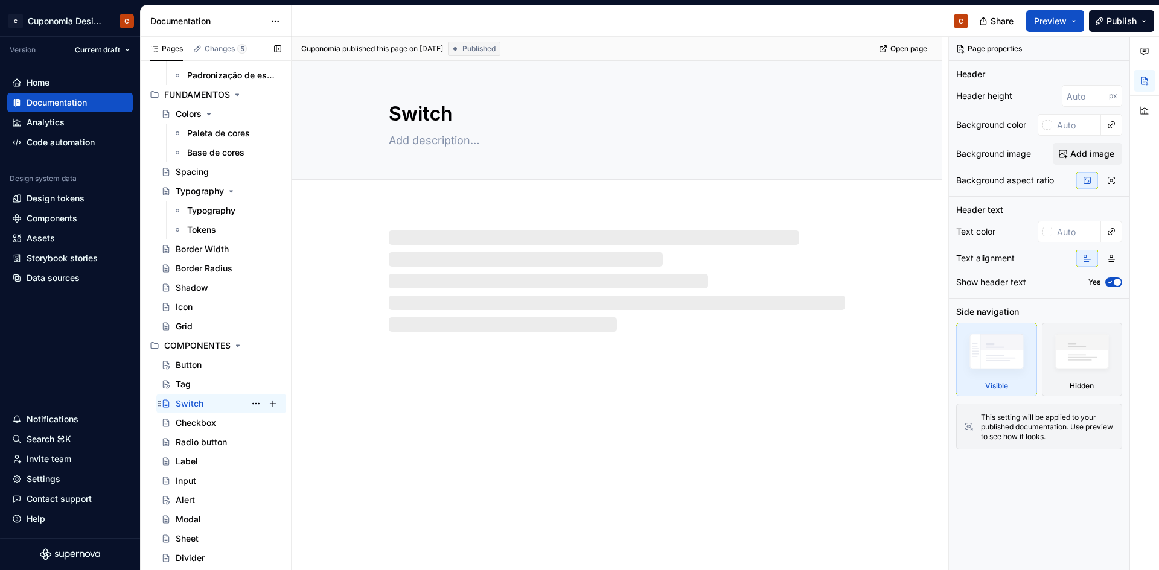
click at [223, 400] on div "Switch C" at bounding box center [229, 403] width 106 height 17
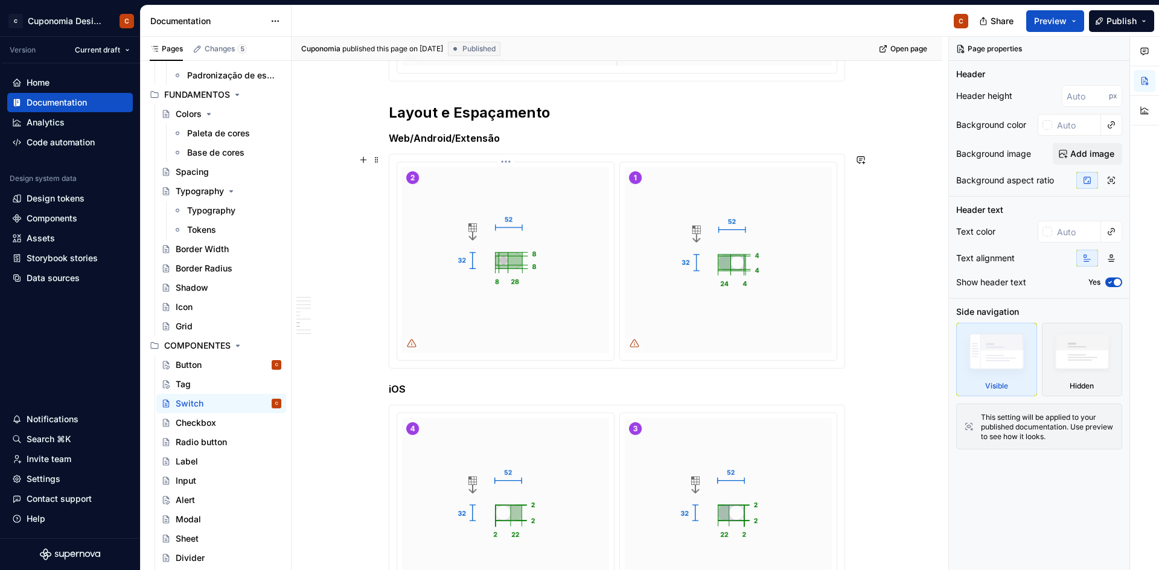
scroll to position [1509, 0]
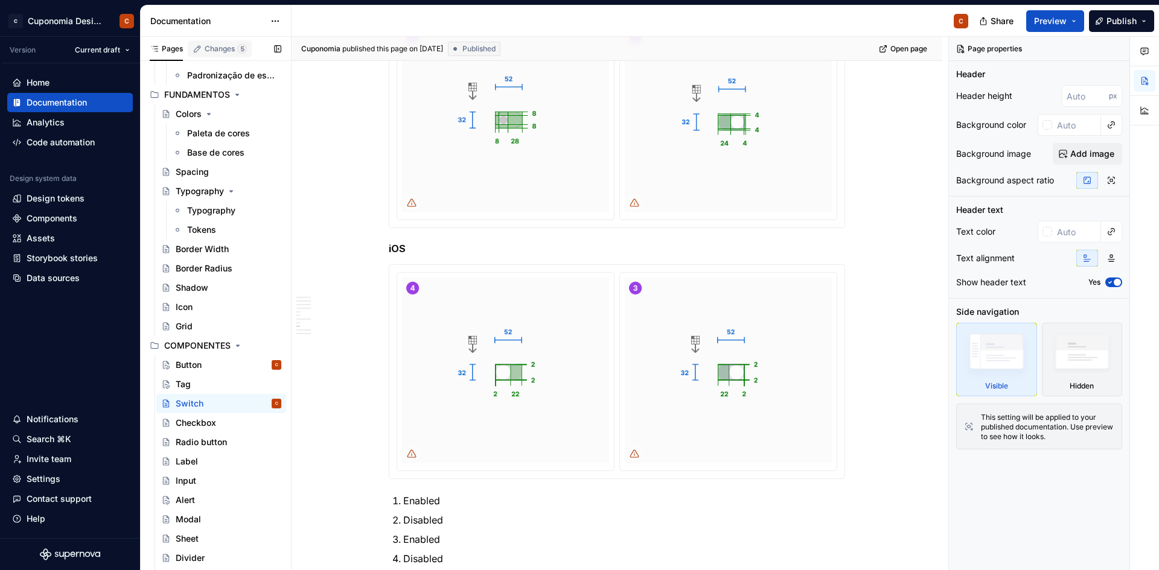
click at [220, 57] on div "Changes 5" at bounding box center [220, 50] width 64 height 21
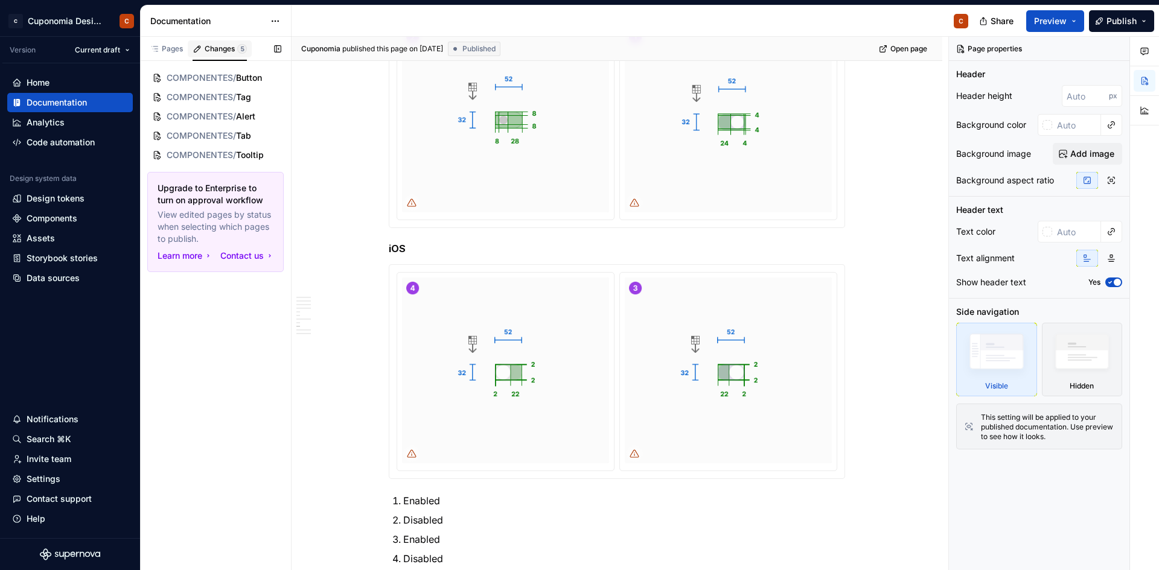
scroll to position [0, 0]
click at [220, 75] on span "COMPONENTES" at bounding box center [199, 78] width 64 height 12
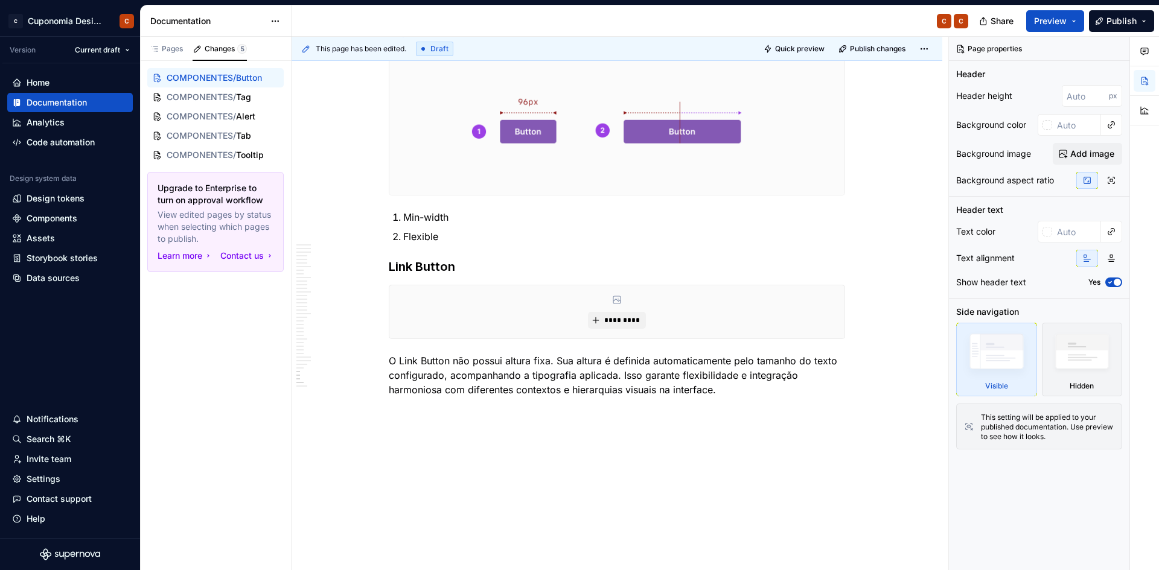
scroll to position [6647, 0]
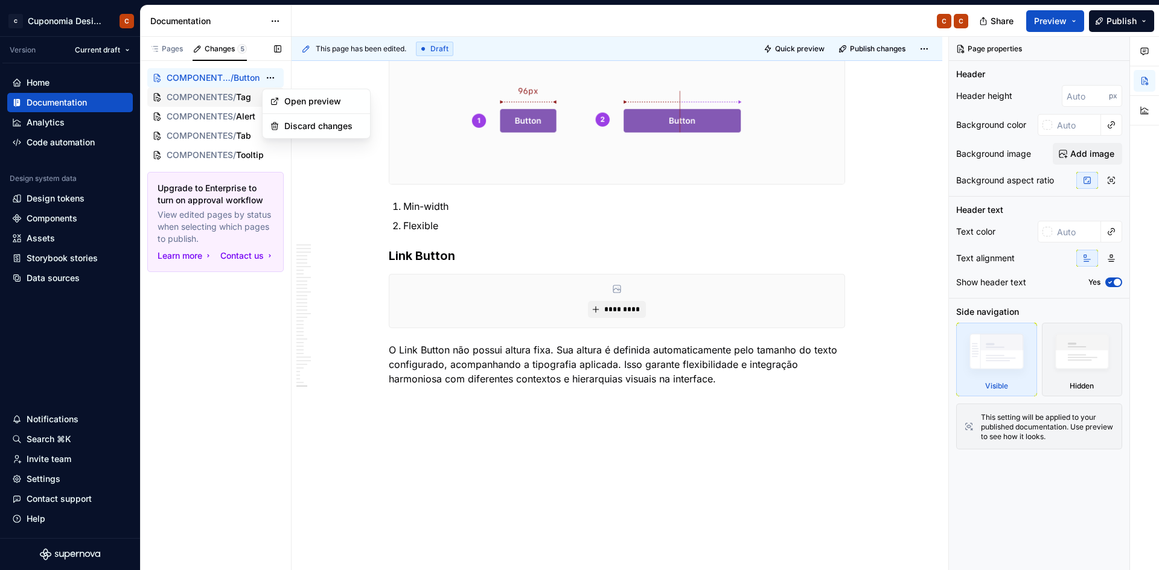
click at [231, 94] on div "Pages Changes 5 Add Accessibility guide for tree Page tree. Navigate the tree w…" at bounding box center [215, 304] width 151 height 534
click at [231, 94] on span "COMPONENTES" at bounding box center [200, 97] width 66 height 12
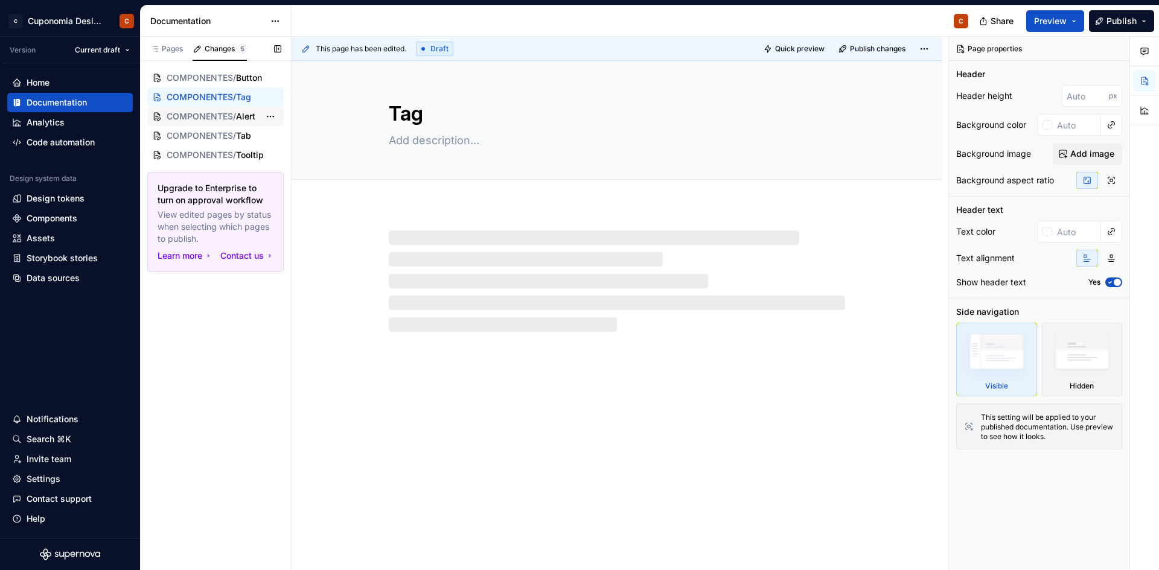
click at [233, 110] on span "/" at bounding box center [234, 116] width 3 height 12
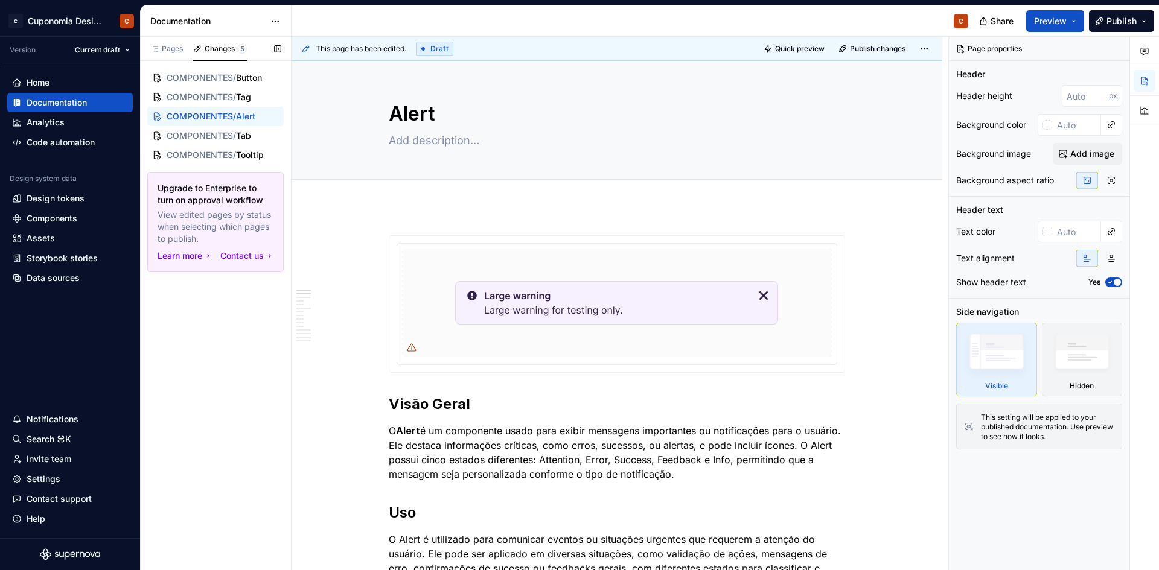
click at [275, 319] on div "Pages Changes 5 Add Accessibility guide for tree Page tree. Navigate the tree w…" at bounding box center [215, 304] width 151 height 534
click at [176, 51] on div "Pages" at bounding box center [166, 49] width 33 height 10
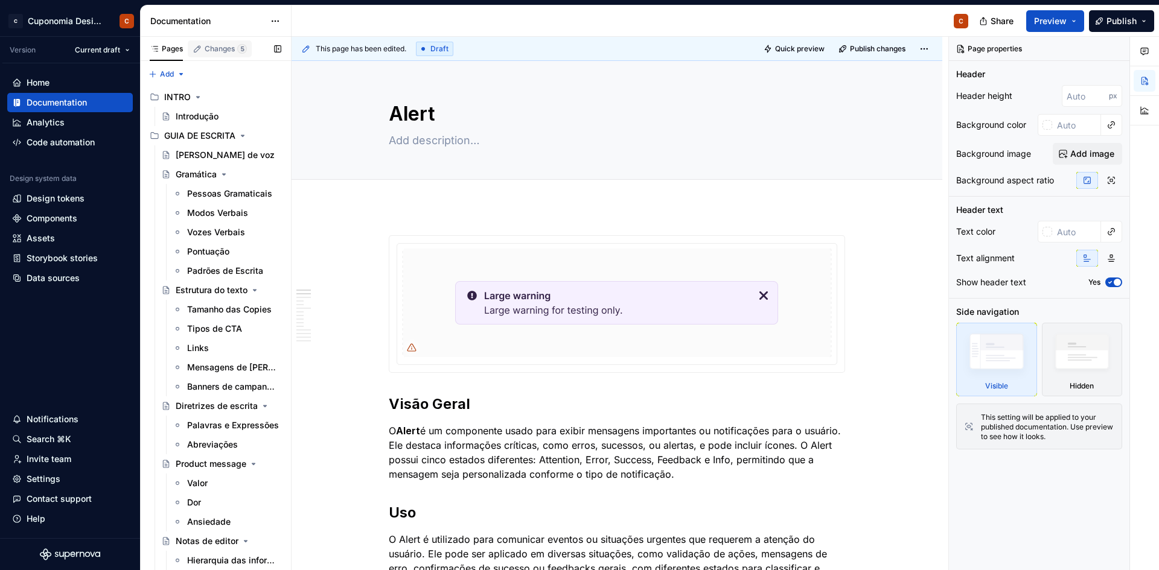
click at [204, 56] on div "Changes 5" at bounding box center [220, 48] width 64 height 17
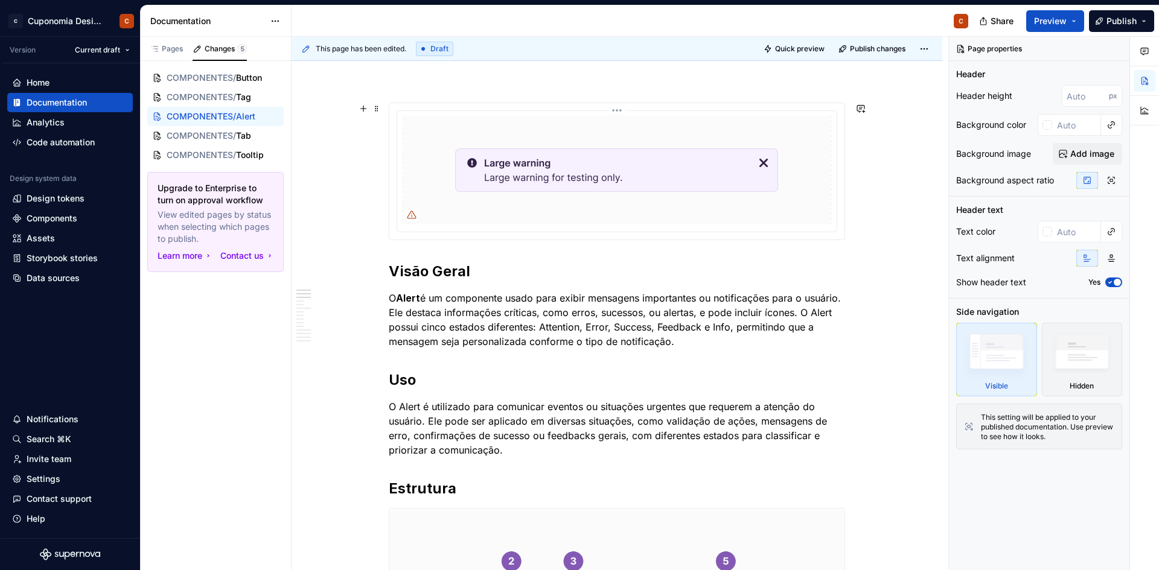
scroll to position [241, 0]
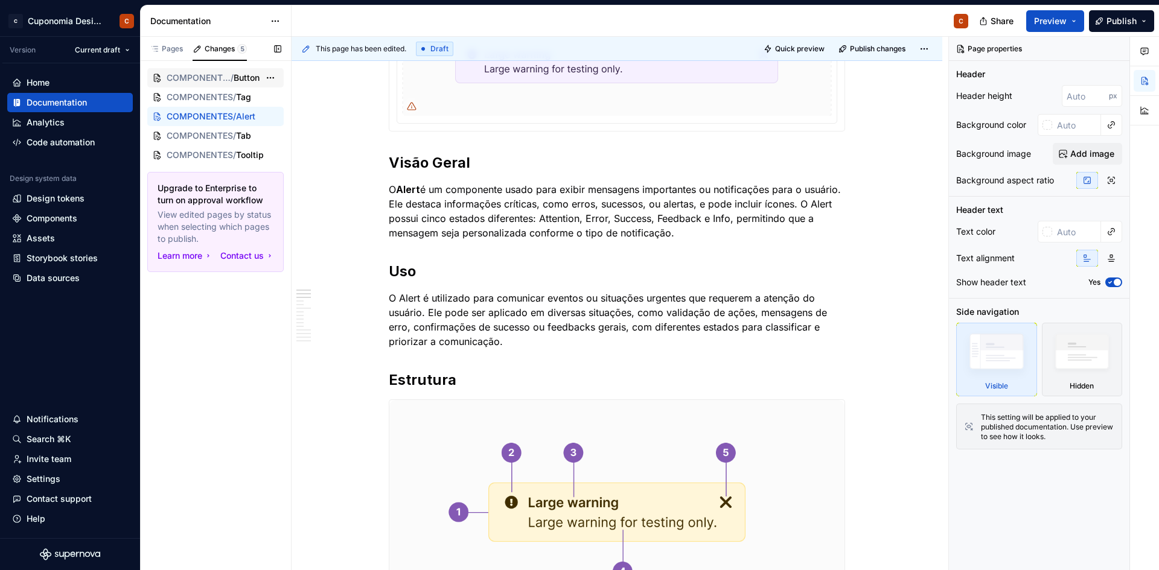
click at [214, 83] on span "COMPONENTES" at bounding box center [199, 78] width 64 height 12
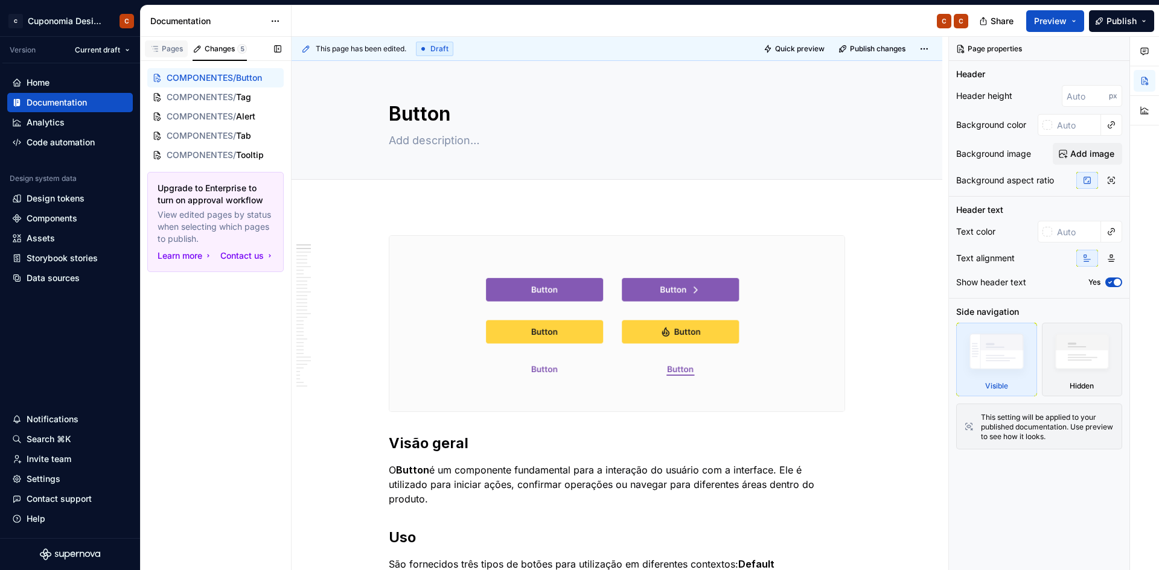
click at [171, 53] on div "Pages" at bounding box center [166, 49] width 33 height 10
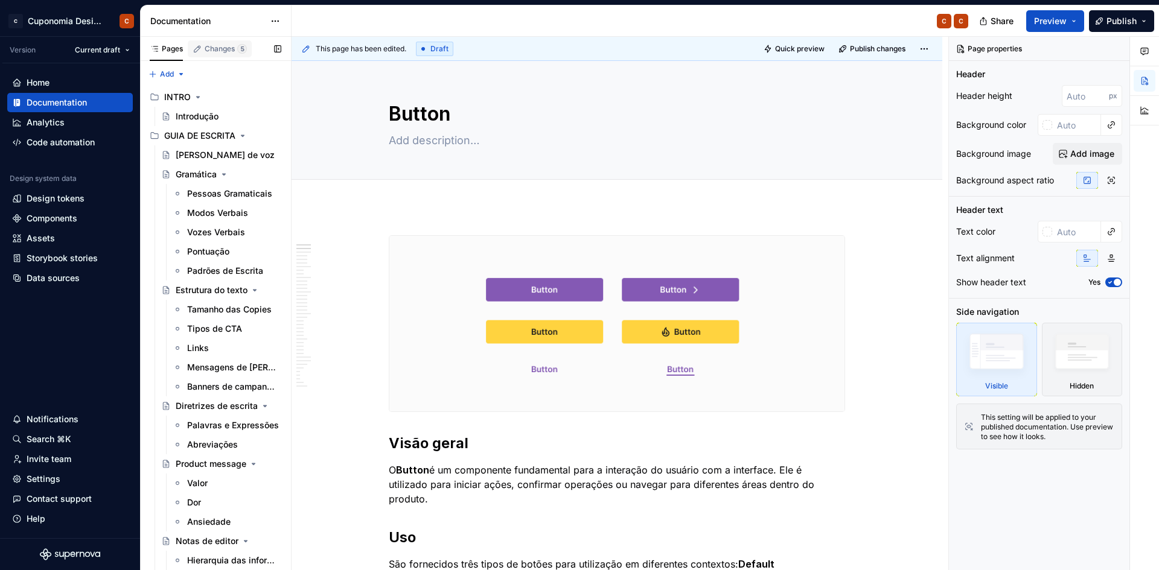
click at [205, 59] on div "Changes 5" at bounding box center [220, 50] width 64 height 21
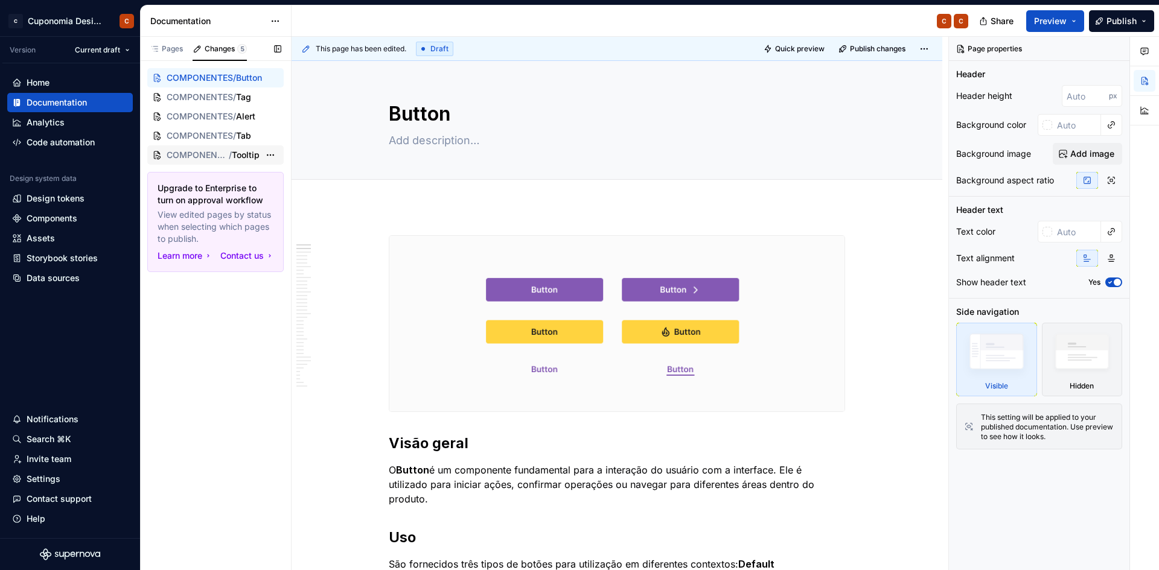
click at [223, 150] on span "COMPONENTES" at bounding box center [198, 155] width 62 height 12
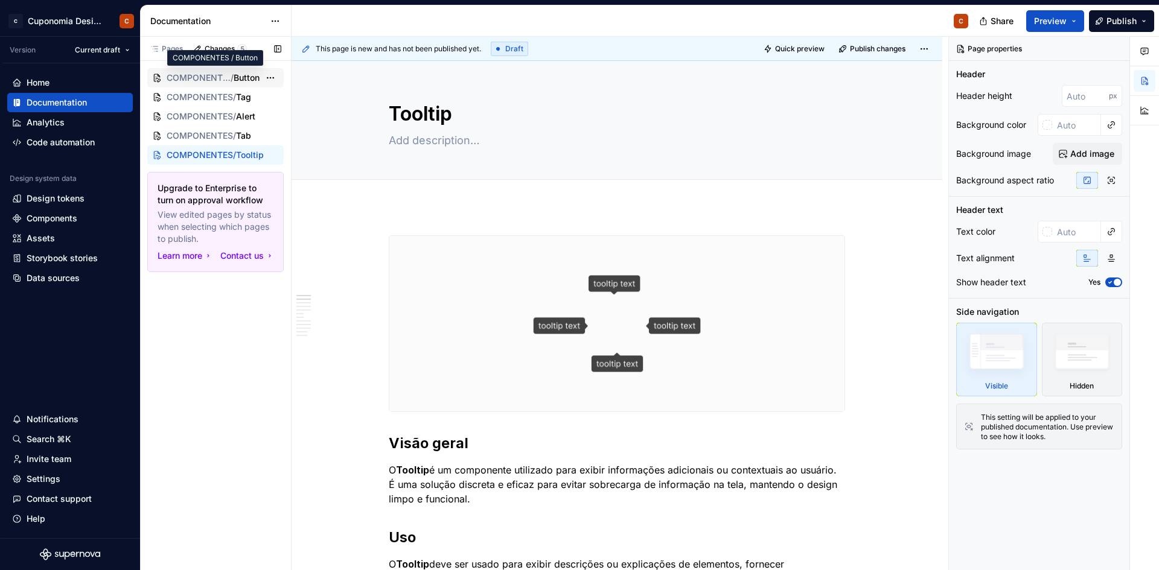
click at [220, 80] on span "COMPONENTES" at bounding box center [199, 78] width 64 height 12
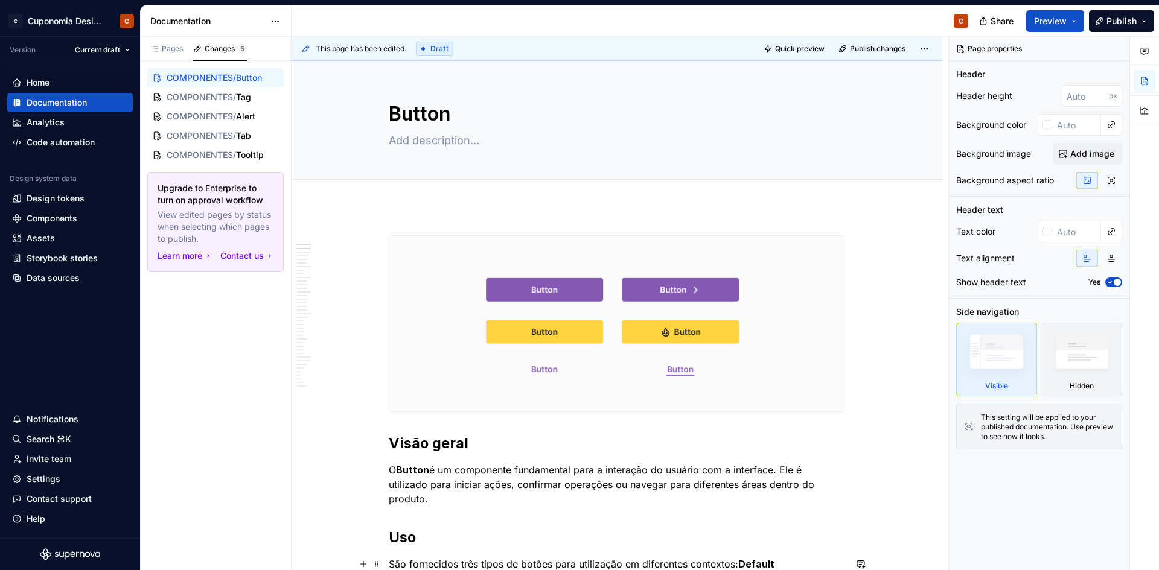
type textarea "*"
